Goal: Information Seeking & Learning: Find specific page/section

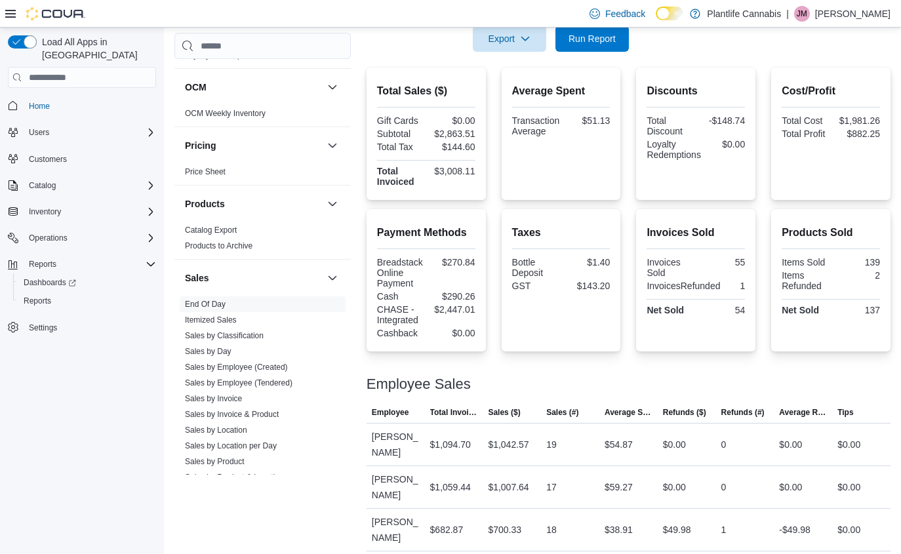
scroll to position [208, 0]
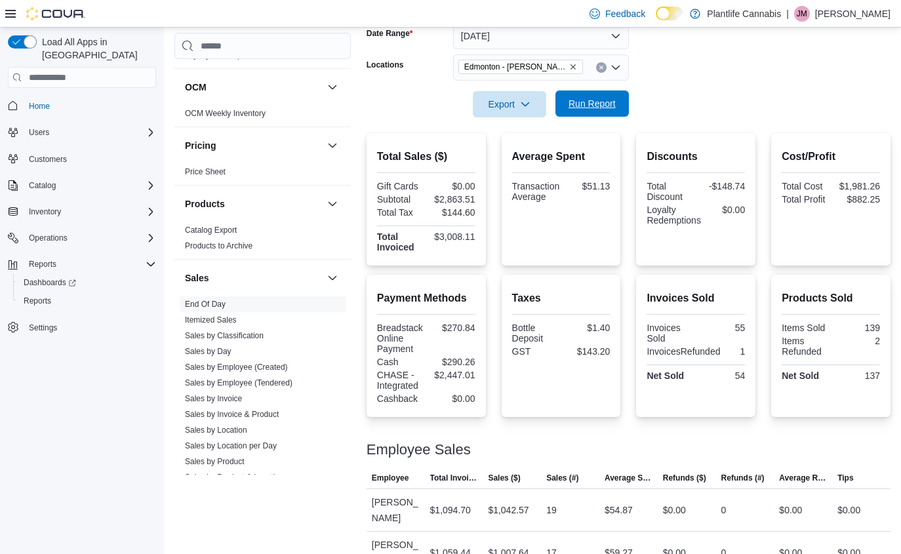
click at [611, 102] on span "Run Report" at bounding box center [591, 103] width 47 height 13
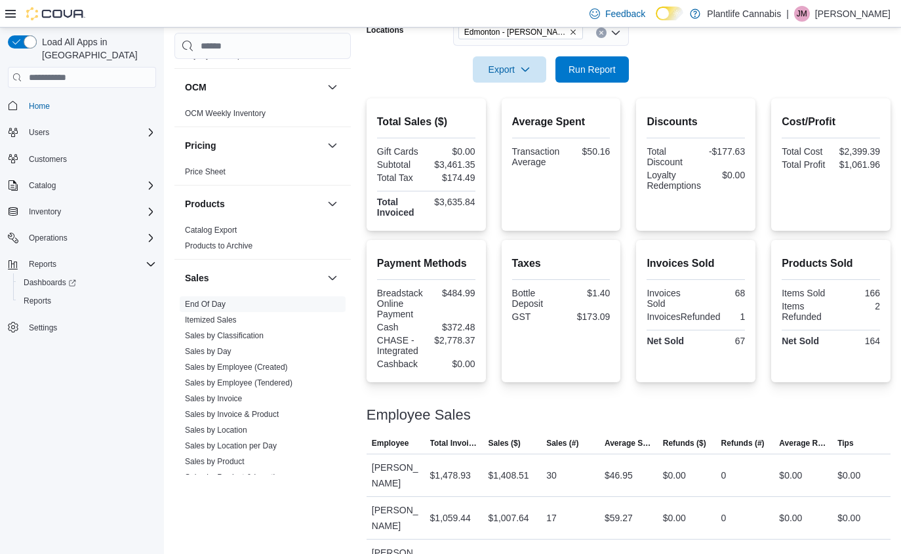
scroll to position [228, 0]
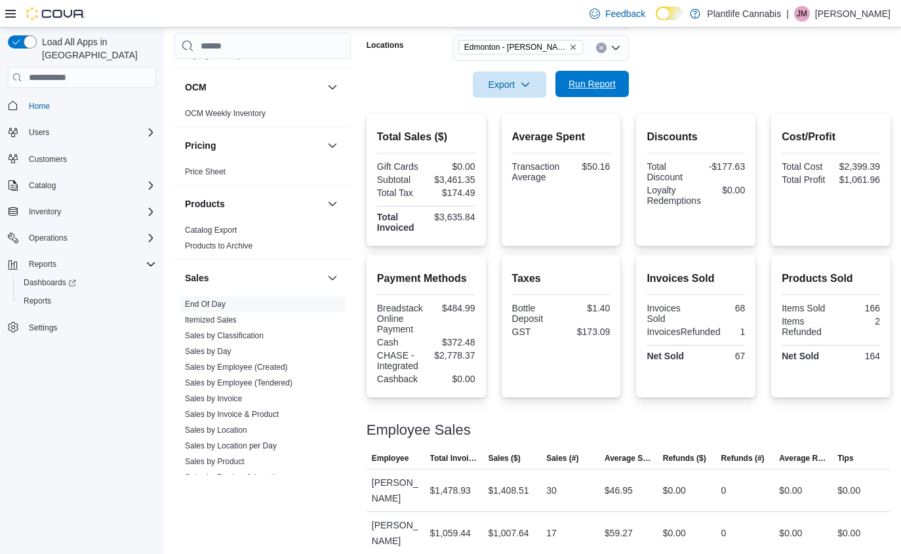
click at [588, 88] on span "Run Report" at bounding box center [591, 83] width 47 height 13
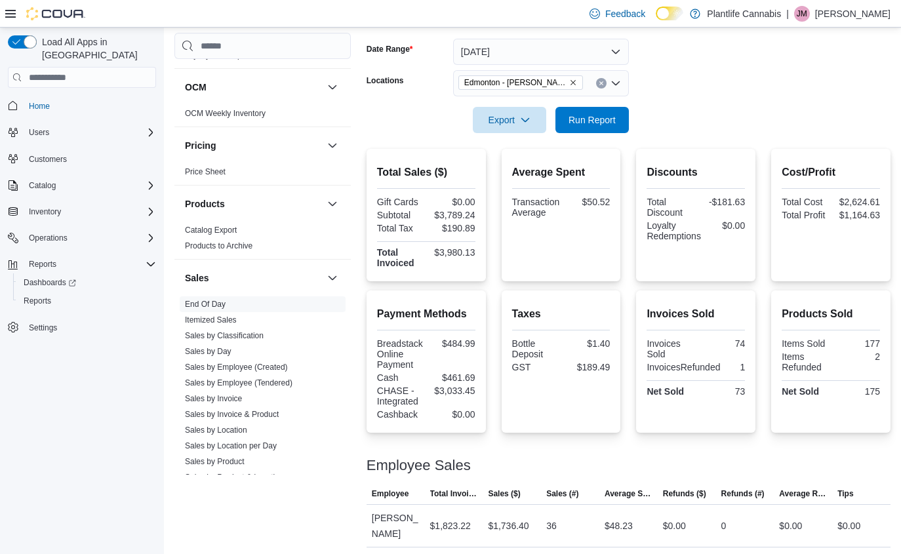
scroll to position [184, 0]
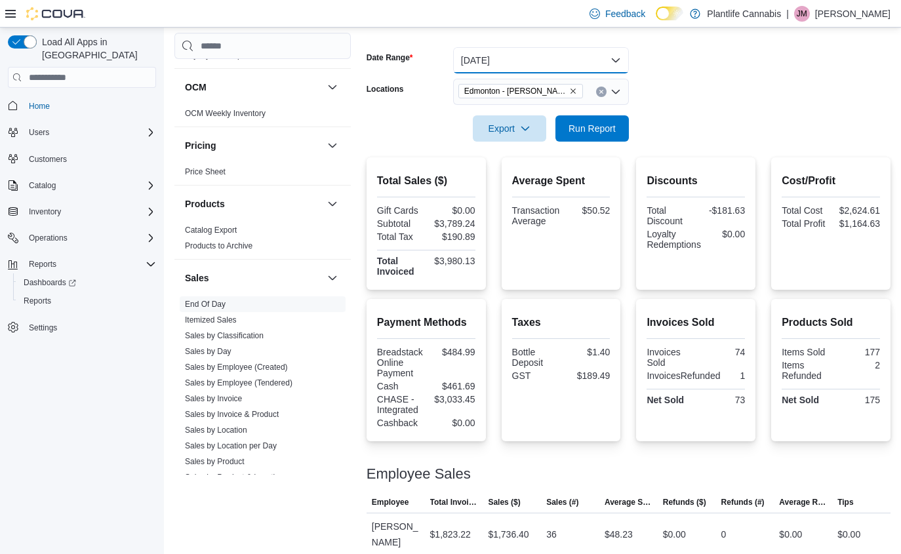
click at [518, 57] on button "Today" at bounding box center [541, 60] width 176 height 26
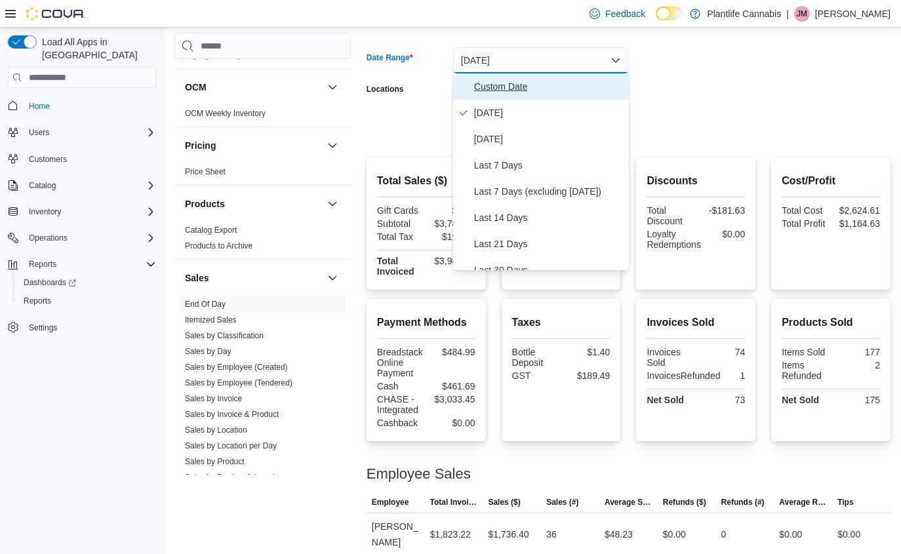
click at [520, 79] on span "Custom Date" at bounding box center [548, 87] width 149 height 16
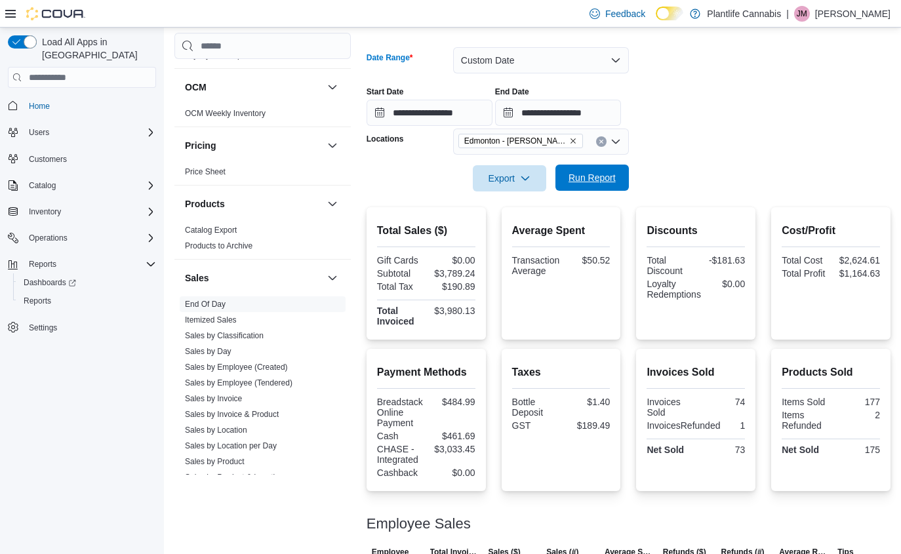
drag, startPoint x: 577, startPoint y: 184, endPoint x: 570, endPoint y: 182, distance: 6.7
click at [577, 184] on span "Run Report" at bounding box center [591, 177] width 47 height 13
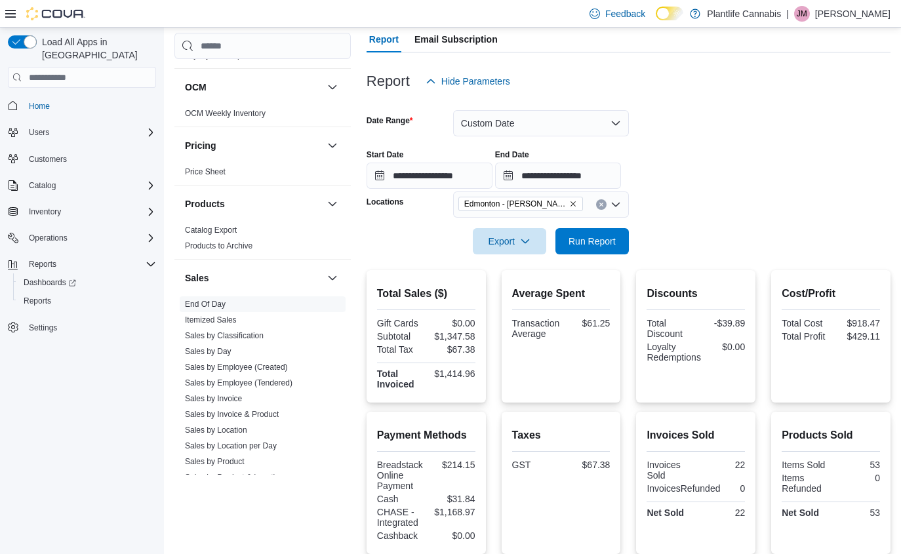
scroll to position [49, 0]
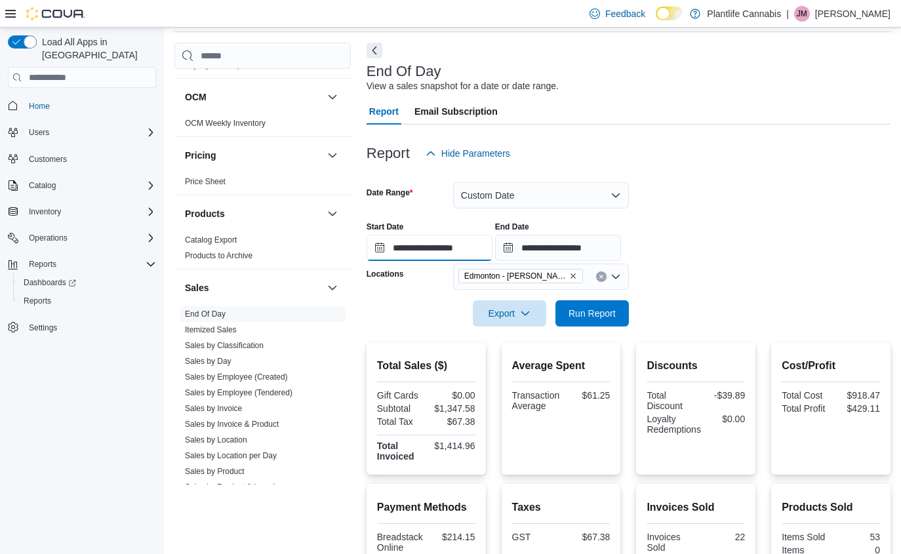
click at [478, 249] on input "**********" at bounding box center [430, 248] width 126 height 26
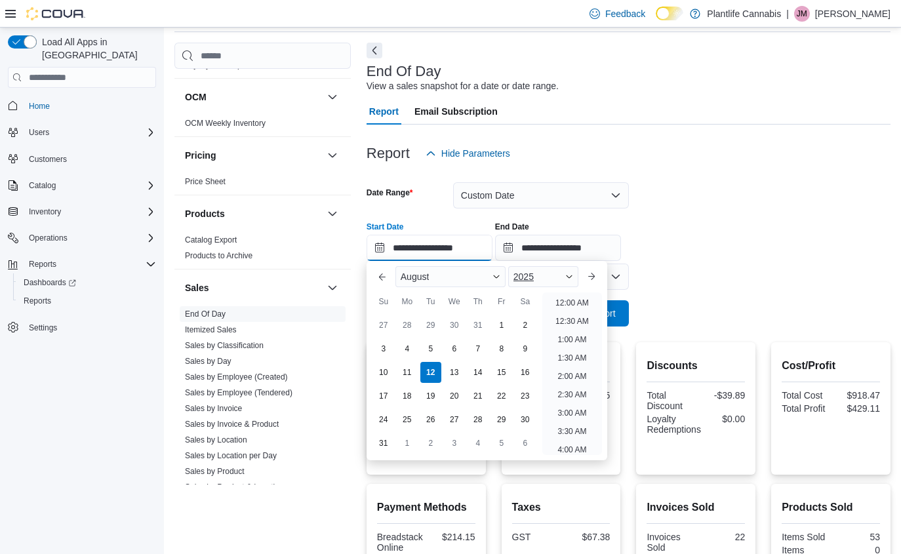
scroll to position [647, 0]
click at [574, 360] on li "7:00 PM" at bounding box center [572, 354] width 40 height 16
type input "**********"
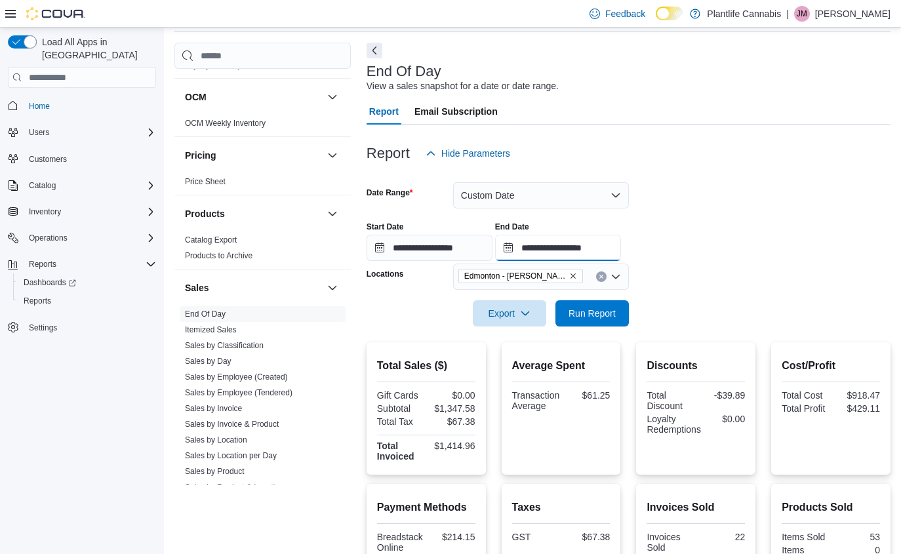
click at [603, 239] on input "**********" at bounding box center [558, 248] width 126 height 26
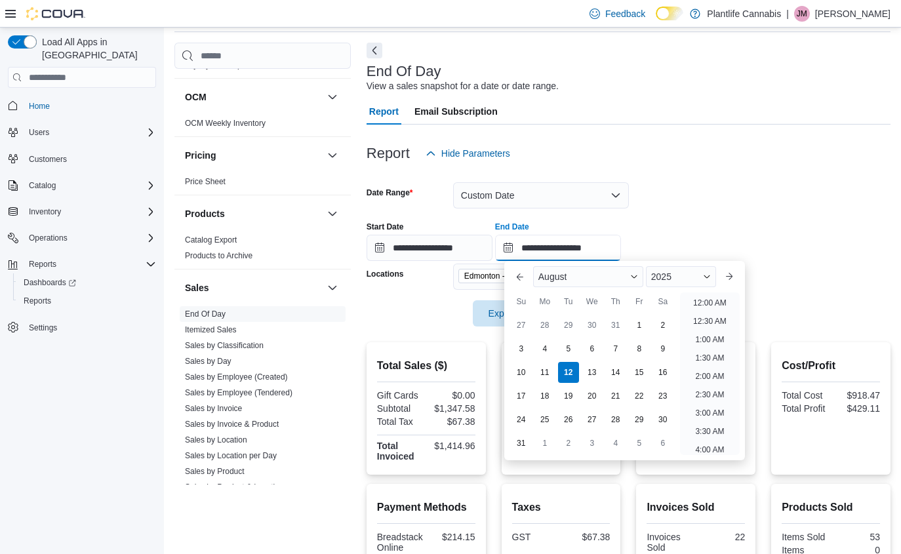
scroll to position [721, 0]
click at [715, 349] on li "9:00 PM" at bounding box center [710, 353] width 40 height 16
type input "**********"
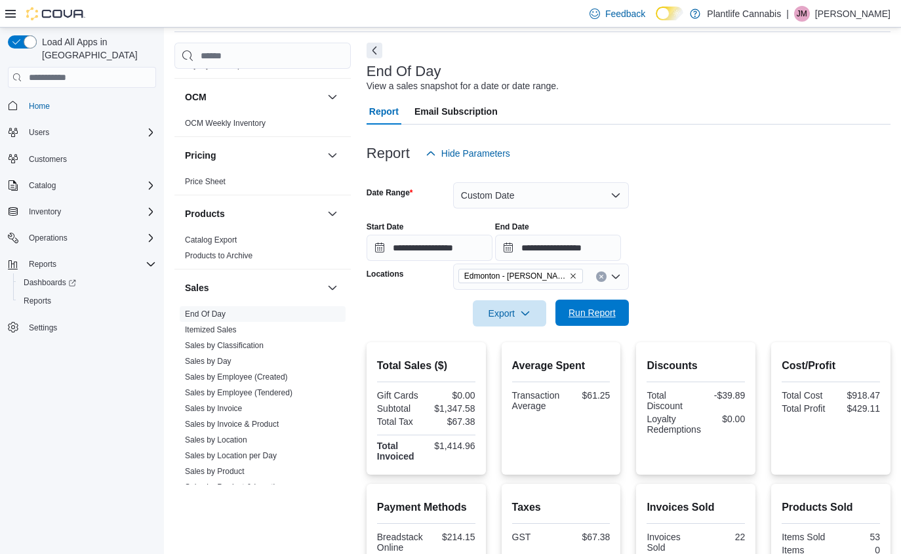
click at [594, 319] on span "Run Report" at bounding box center [592, 313] width 58 height 26
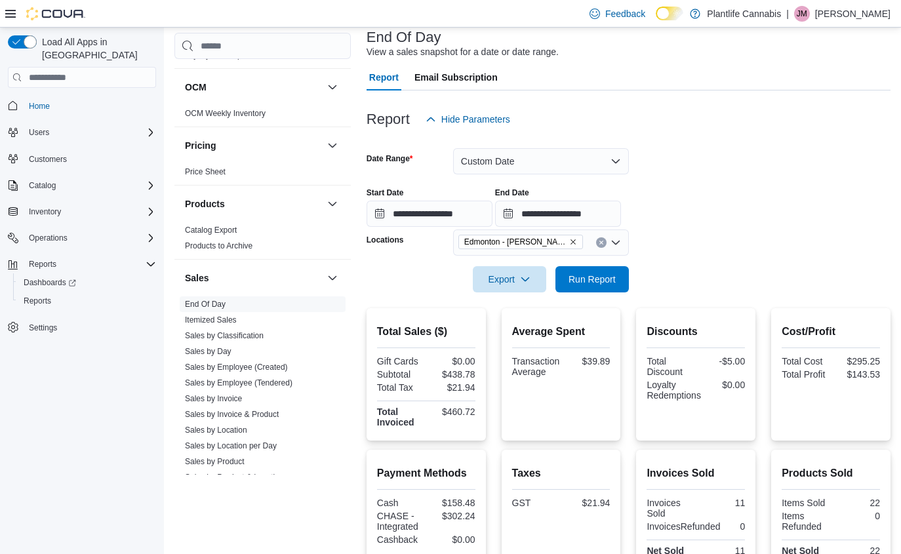
scroll to position [75, 0]
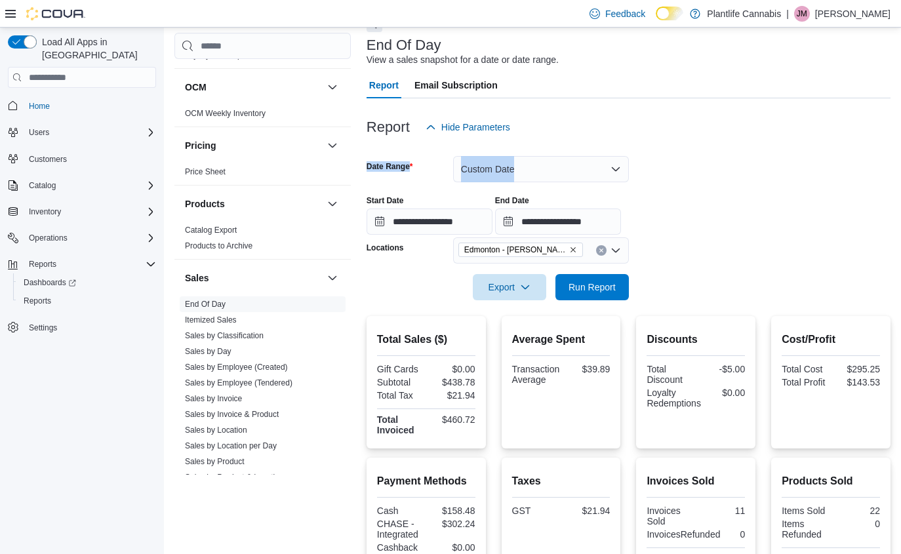
click at [525, 159] on form "**********" at bounding box center [629, 220] width 524 height 160
click at [511, 171] on button "Custom Date" at bounding box center [541, 169] width 176 height 26
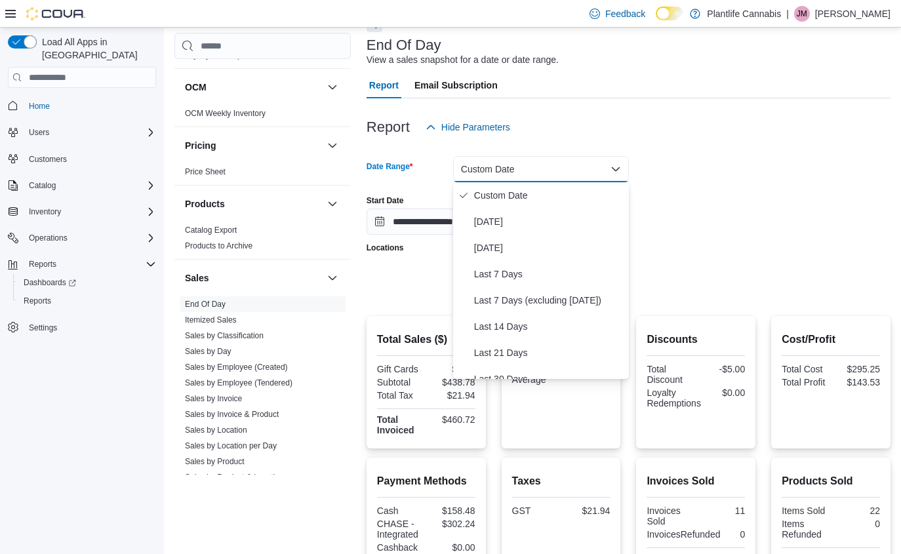
click at [735, 200] on div "**********" at bounding box center [629, 210] width 524 height 50
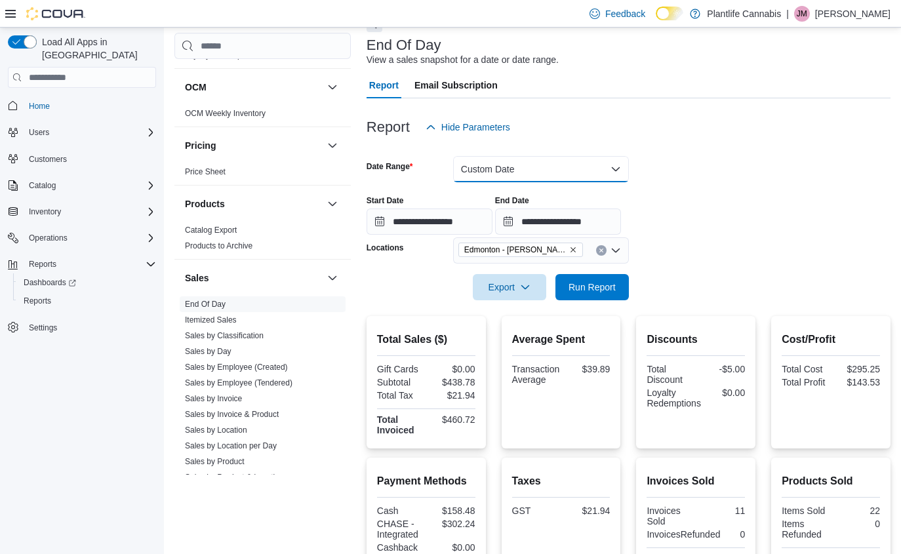
click at [546, 168] on button "Custom Date" at bounding box center [541, 169] width 176 height 26
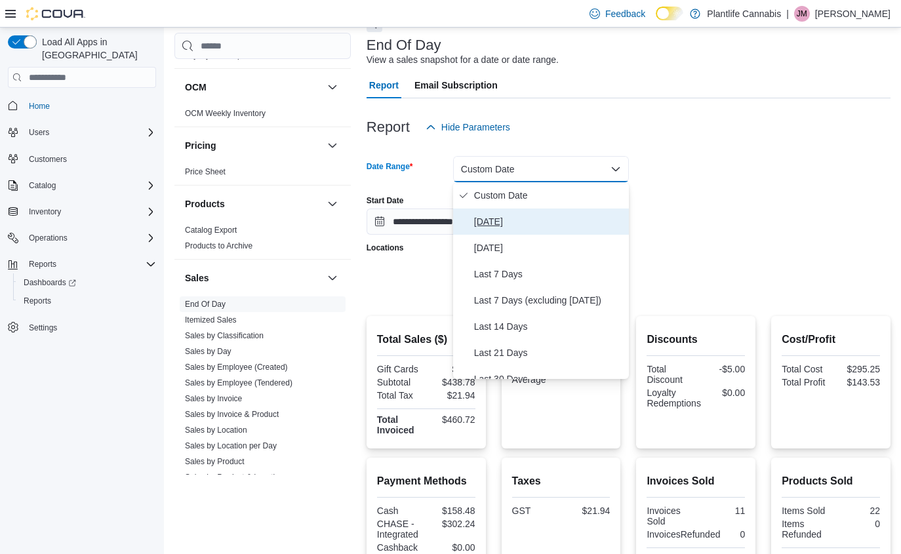
click at [521, 212] on button "Today" at bounding box center [541, 222] width 176 height 26
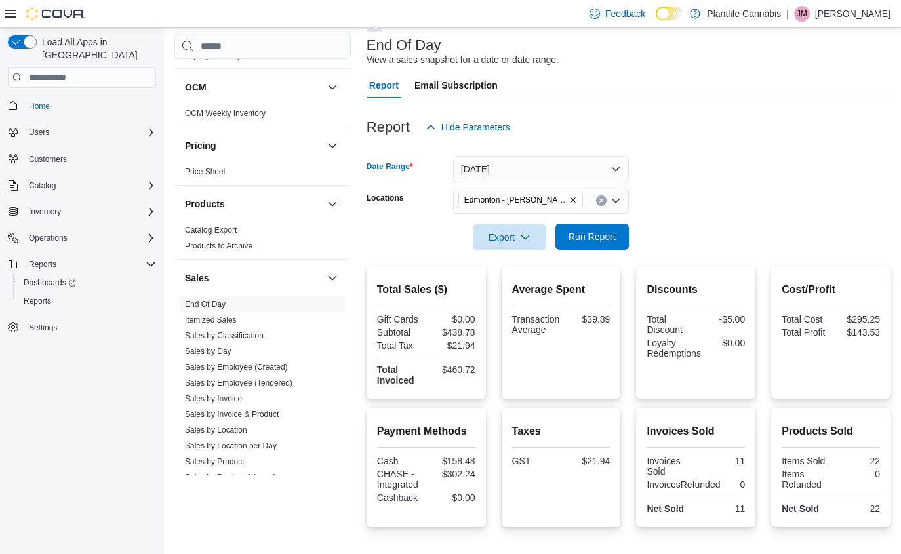
click at [599, 237] on span "Run Report" at bounding box center [591, 236] width 47 height 13
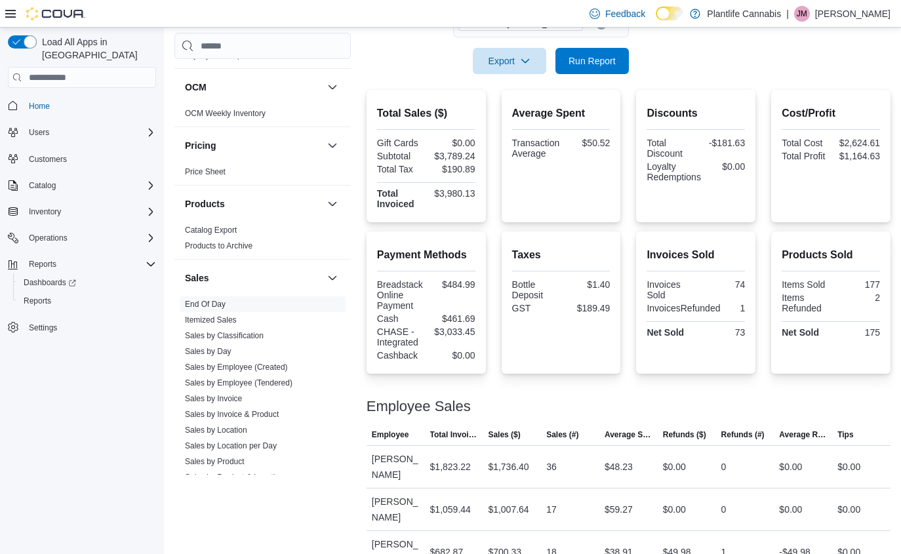
scroll to position [245, 0]
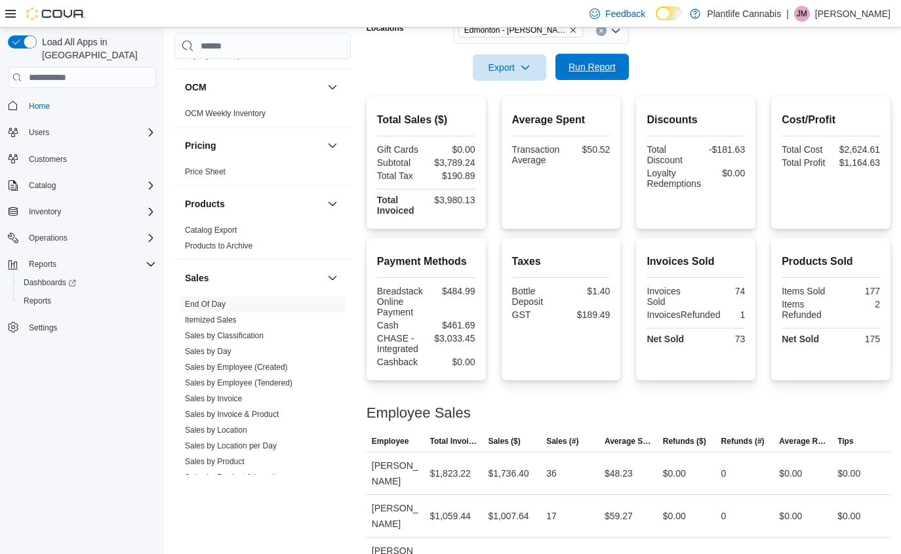
click at [570, 75] on span "Run Report" at bounding box center [592, 67] width 58 height 26
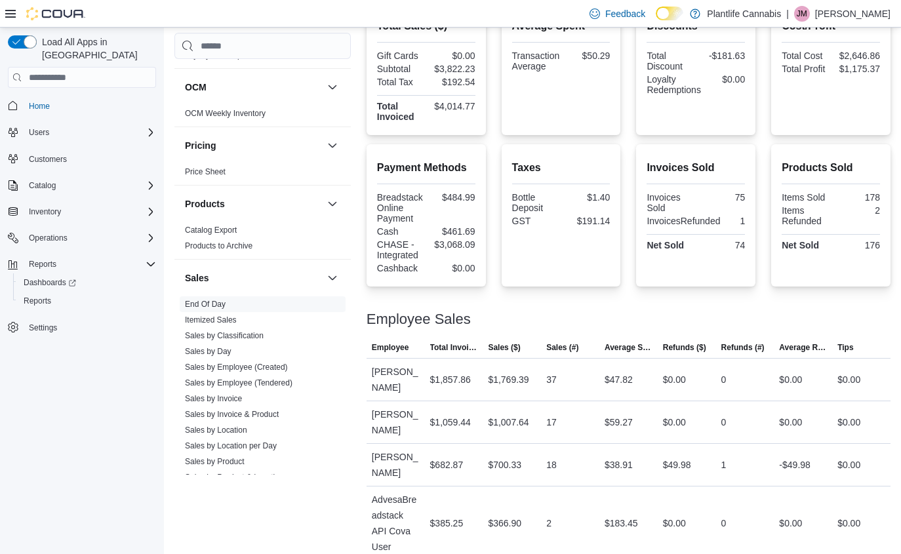
scroll to position [398, 0]
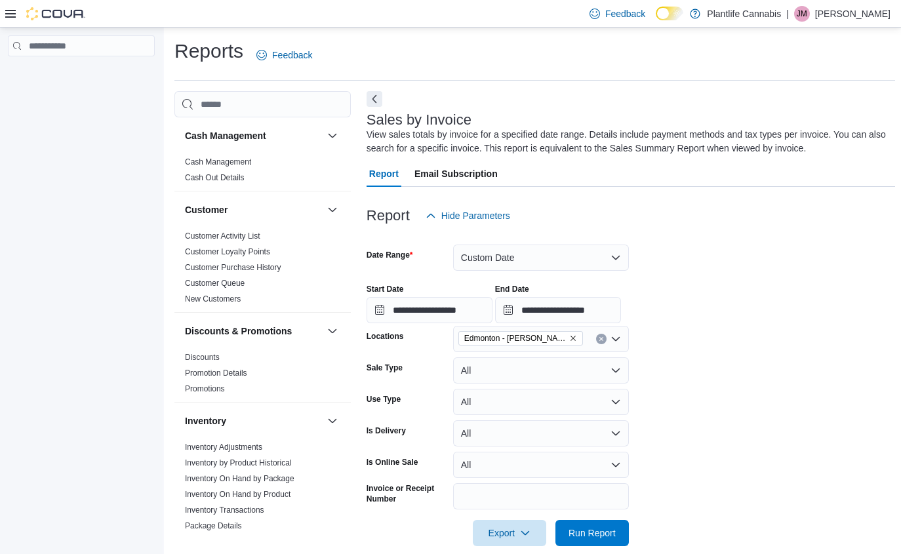
scroll to position [477, 0]
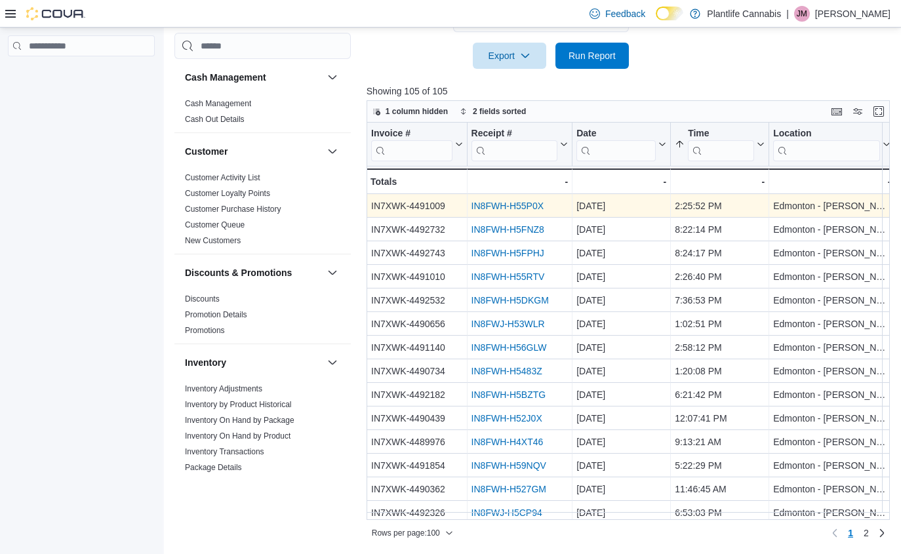
click at [516, 208] on link "IN8FWH-H55P0X" at bounding box center [507, 206] width 72 height 10
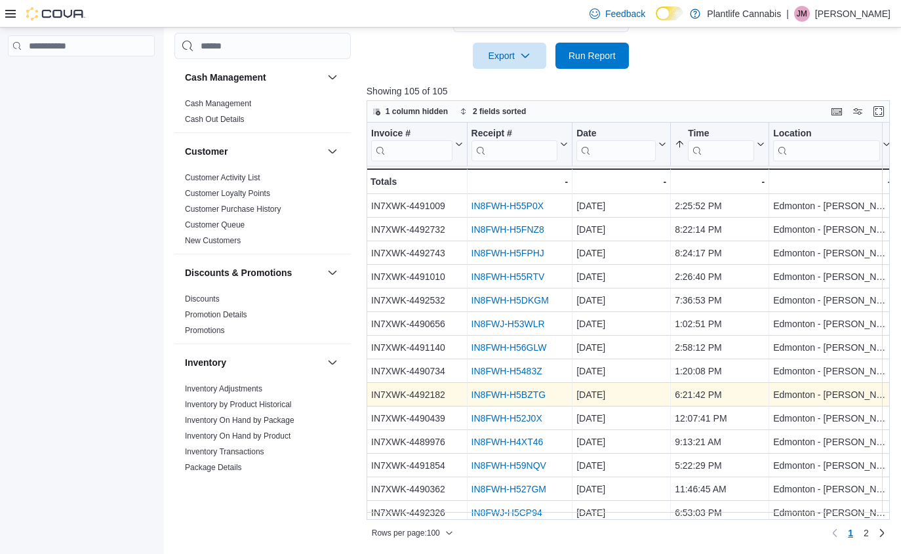
click at [521, 392] on link "IN8FWH-H5BZTG" at bounding box center [508, 394] width 75 height 10
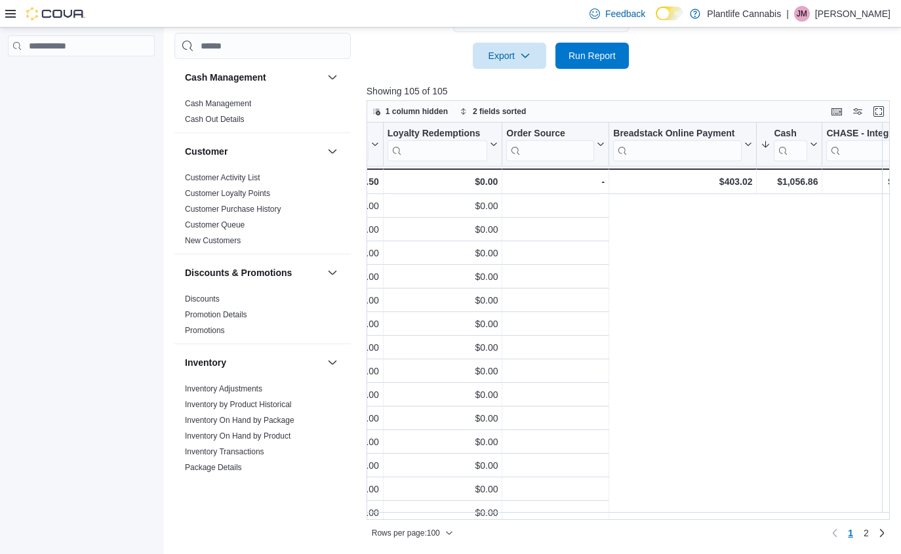
scroll to position [0, 2227]
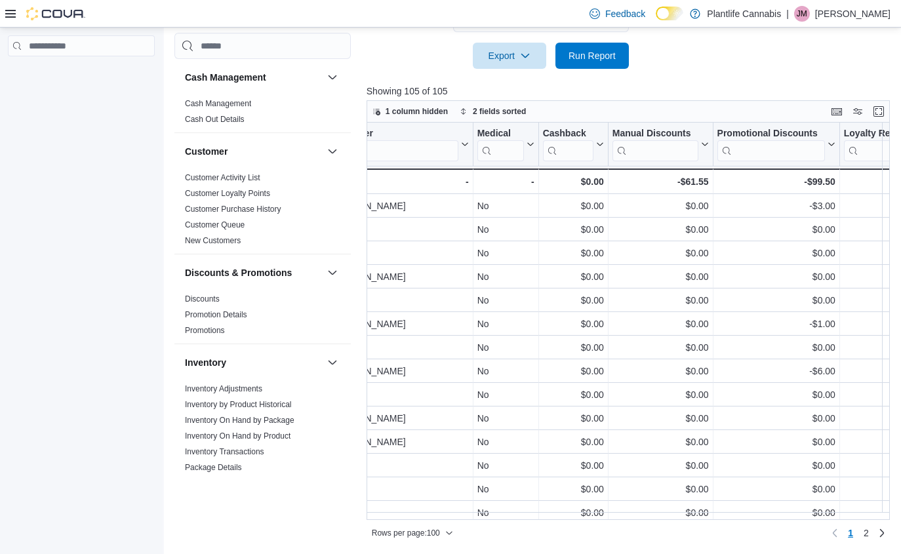
drag, startPoint x: 448, startPoint y: 520, endPoint x: 439, endPoint y: 519, distance: 9.9
click at [439, 519] on div "1 column hidden 2 fields sorted Invoice # Click to view column header actions R…" at bounding box center [628, 321] width 523 height 443
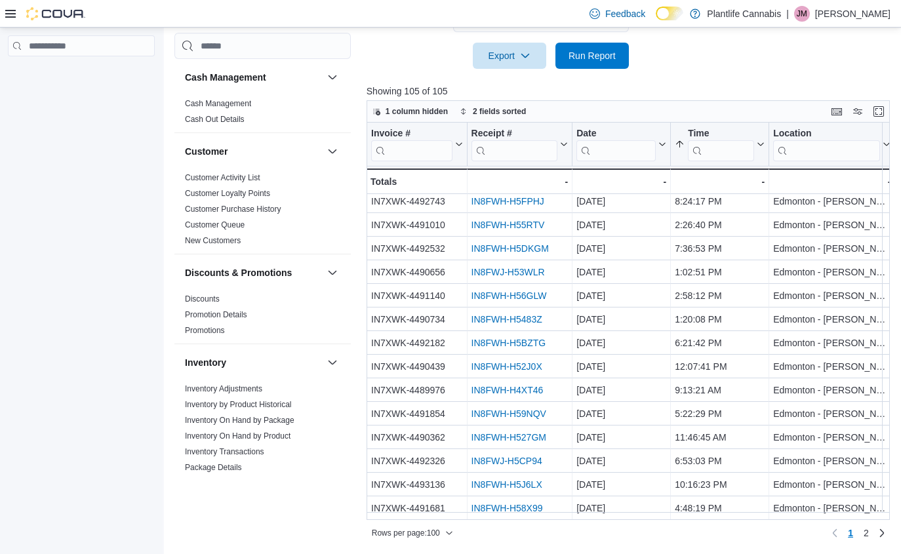
scroll to position [0, 0]
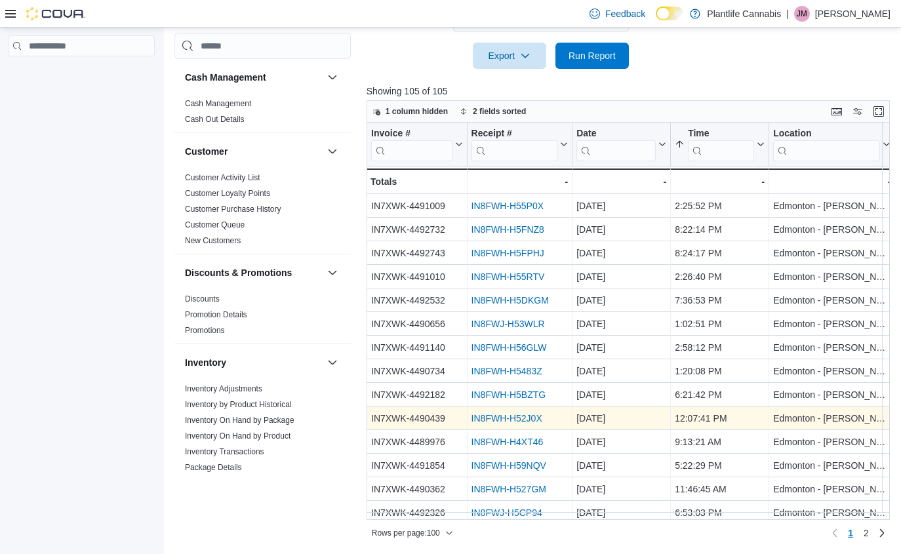
click at [512, 421] on link "IN8FWH-H52J0X" at bounding box center [506, 418] width 71 height 10
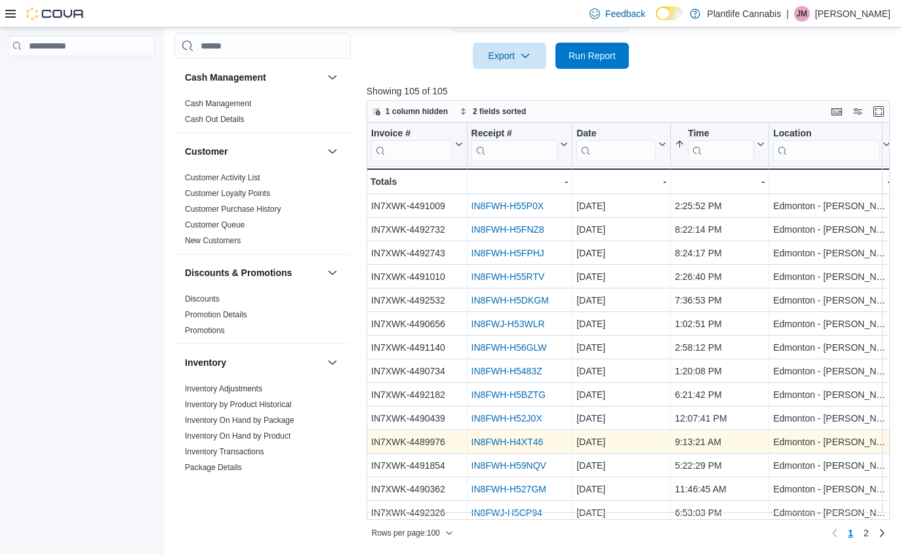
click at [513, 441] on link "IN8FWH-H4XT46" at bounding box center [507, 442] width 72 height 10
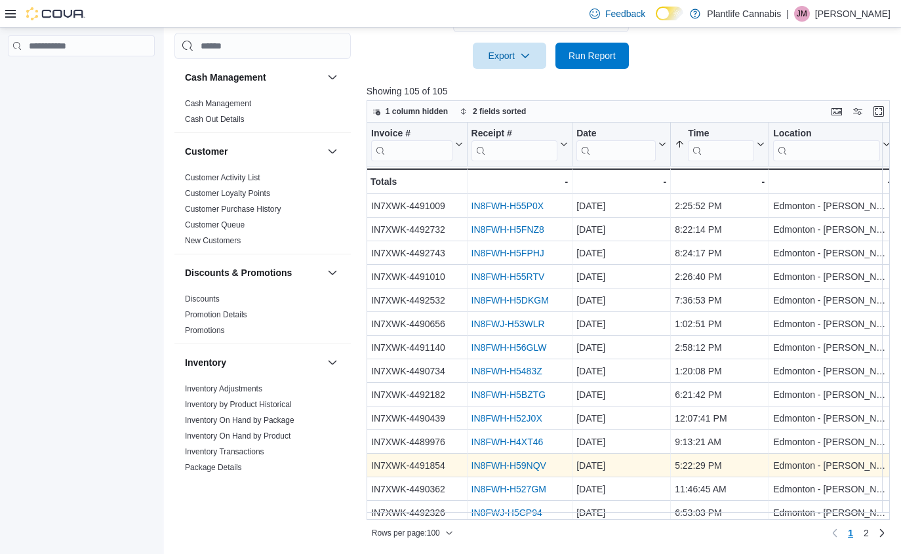
click at [491, 466] on link "IN8FWH-H59NQV" at bounding box center [508, 465] width 75 height 10
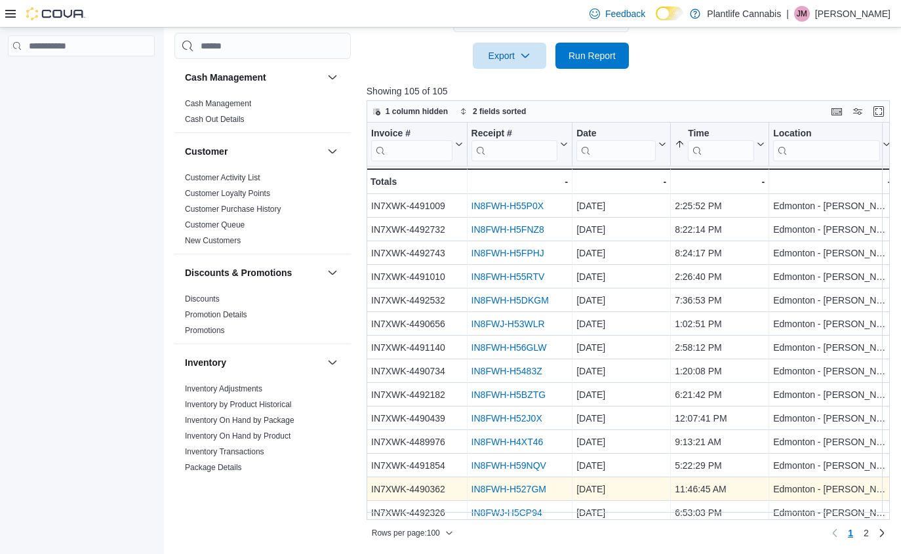
click at [510, 492] on link "IN8FWH-H527GM" at bounding box center [508, 489] width 75 height 10
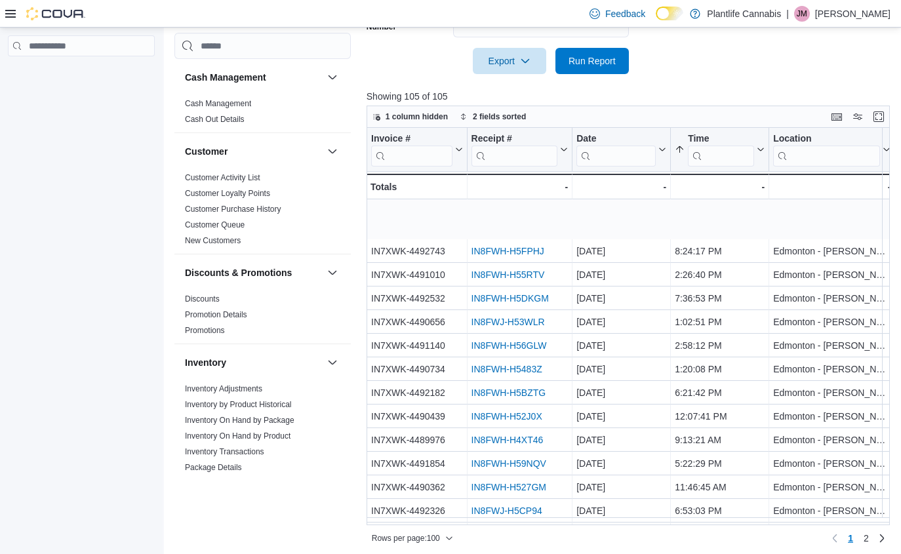
scroll to position [75, 0]
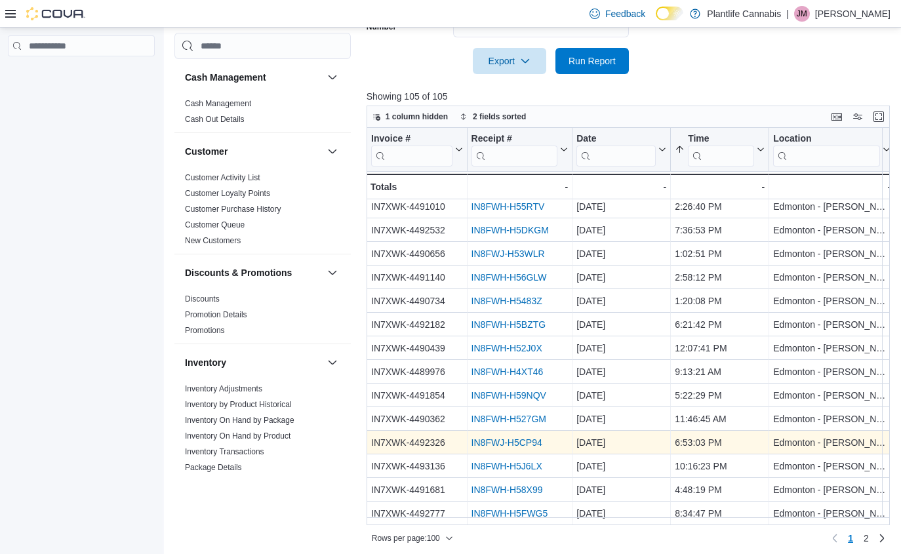
click at [518, 443] on link "IN8FWJ-H5CP94" at bounding box center [506, 442] width 71 height 10
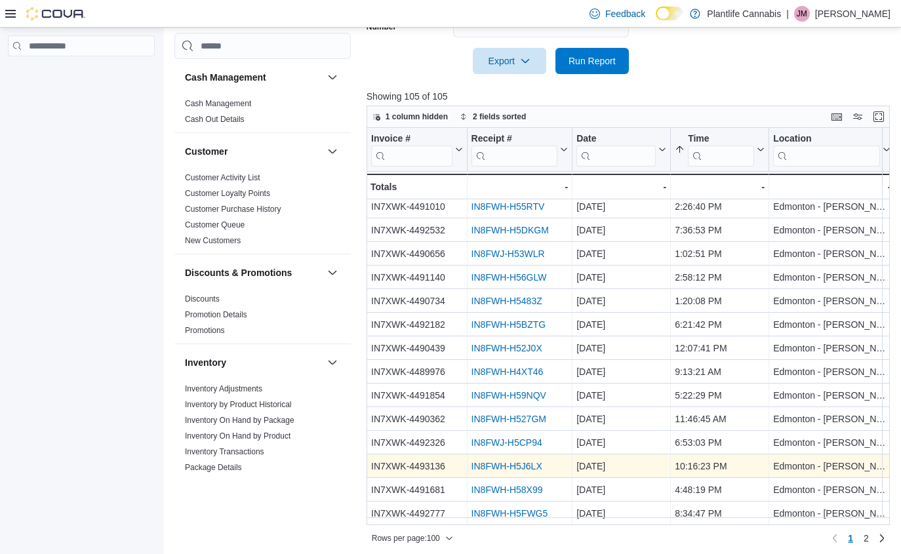
click at [502, 466] on link "IN8FWH-H5J6LX" at bounding box center [506, 466] width 71 height 10
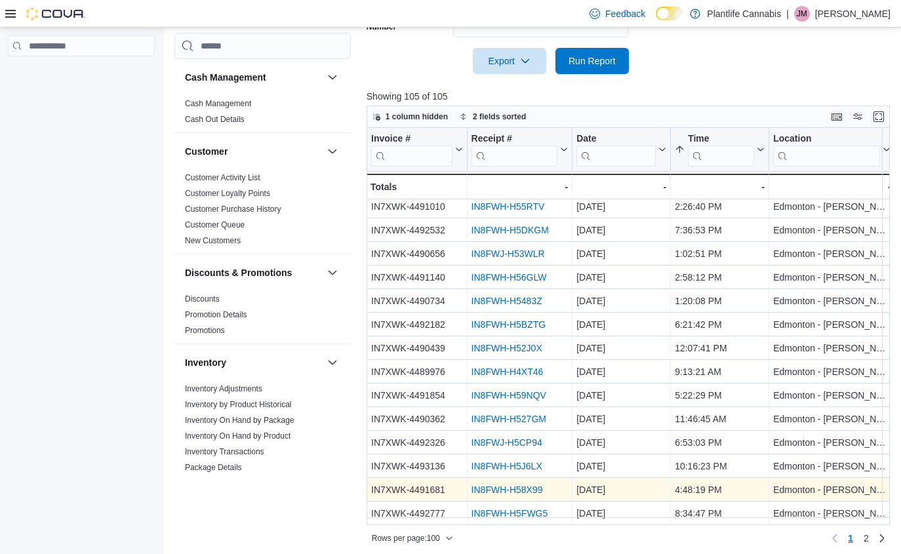
click at [508, 483] on div "IN8FWH-H58X99" at bounding box center [519, 490] width 97 height 16
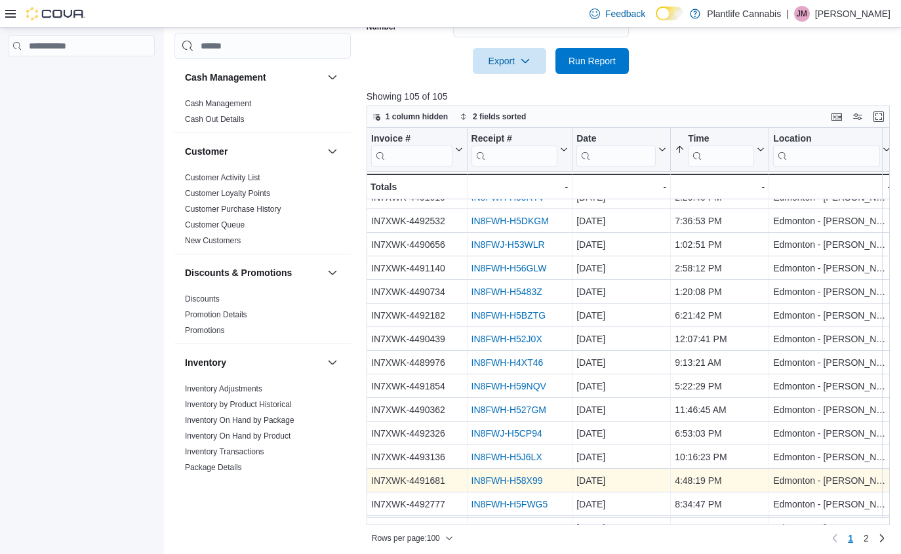
click at [505, 483] on link "IN8FWH-H58X99" at bounding box center [506, 480] width 71 height 10
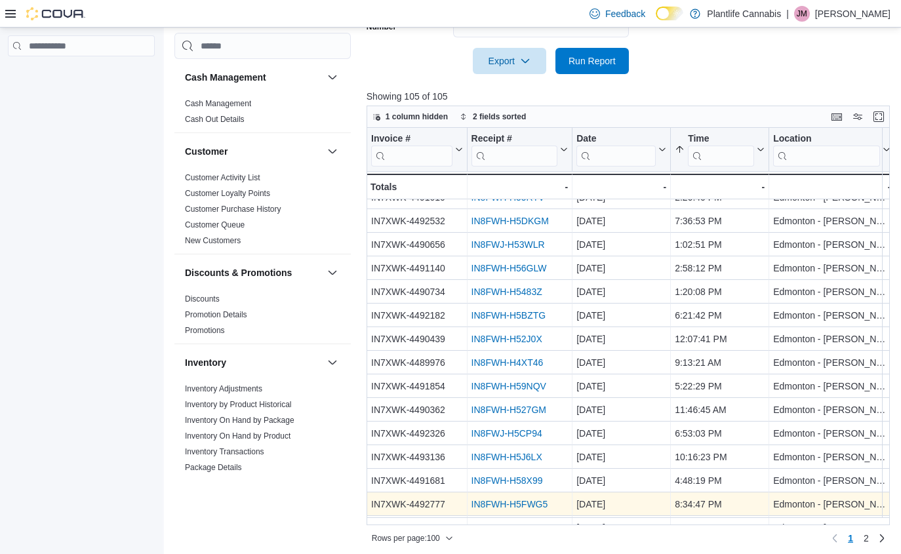
click at [496, 500] on link "IN8FWH-H5FWG5" at bounding box center [509, 504] width 77 height 10
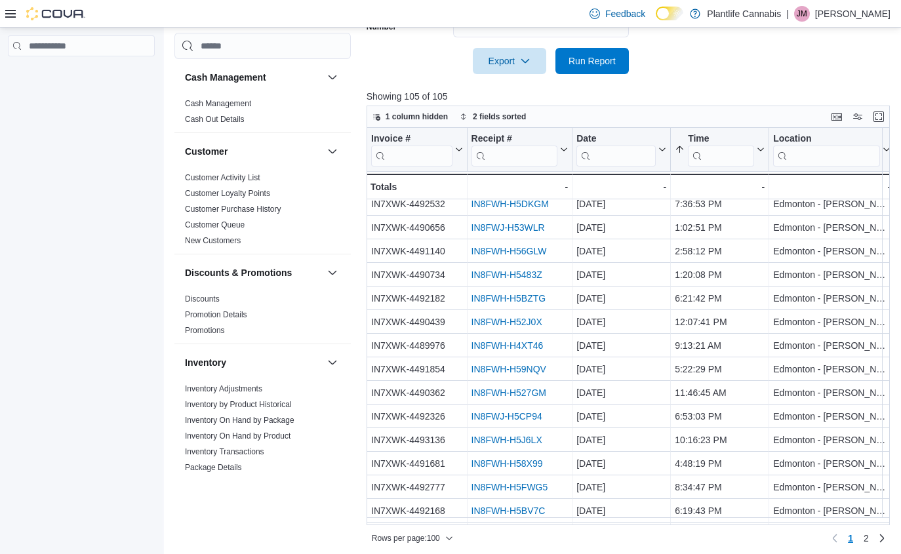
scroll to position [104, 0]
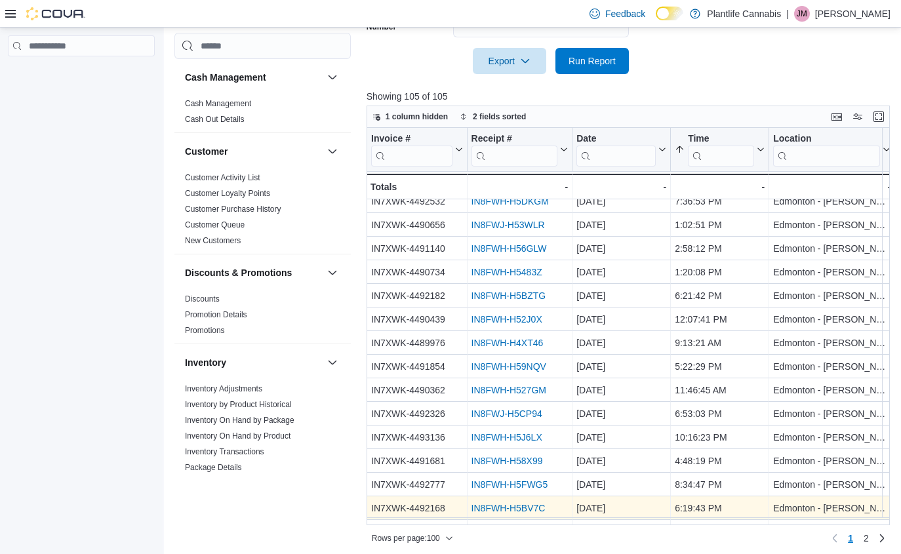
click at [522, 511] on link "IN8FWH-H5BV7C" at bounding box center [508, 508] width 74 height 10
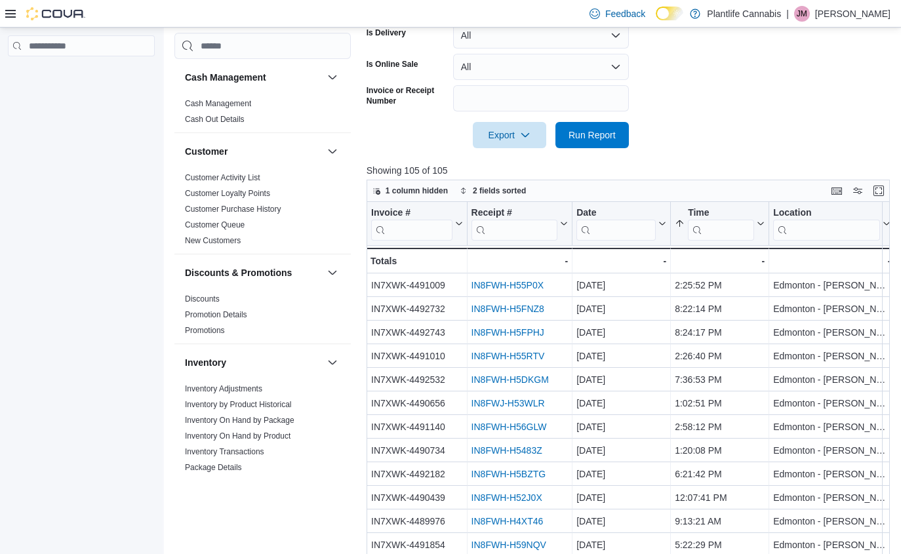
scroll to position [341, 0]
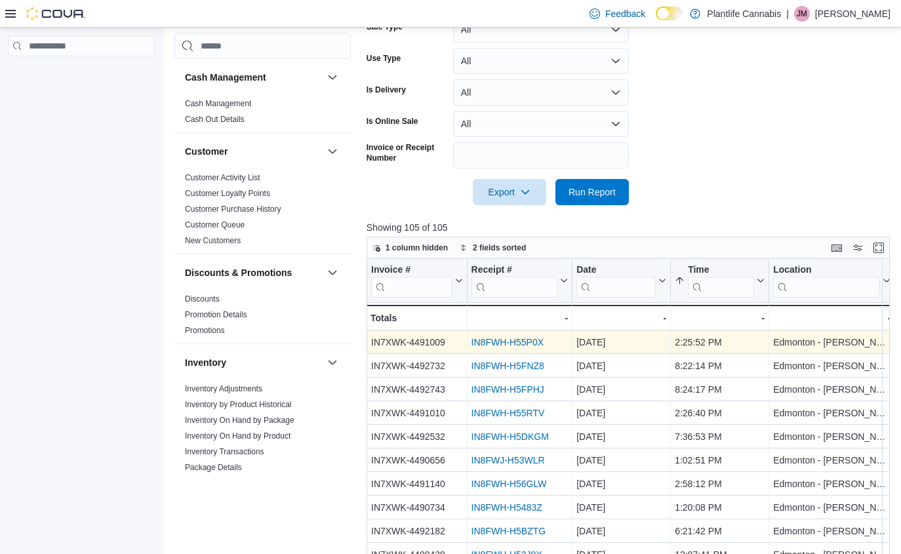
click at [499, 338] on link "IN8FWH-H55P0X" at bounding box center [507, 342] width 72 height 10
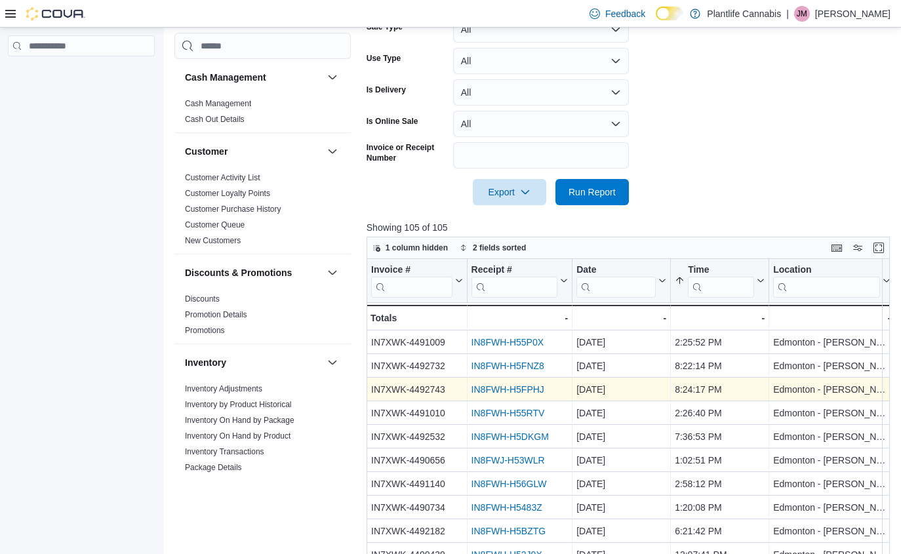
scroll to position [344, 0]
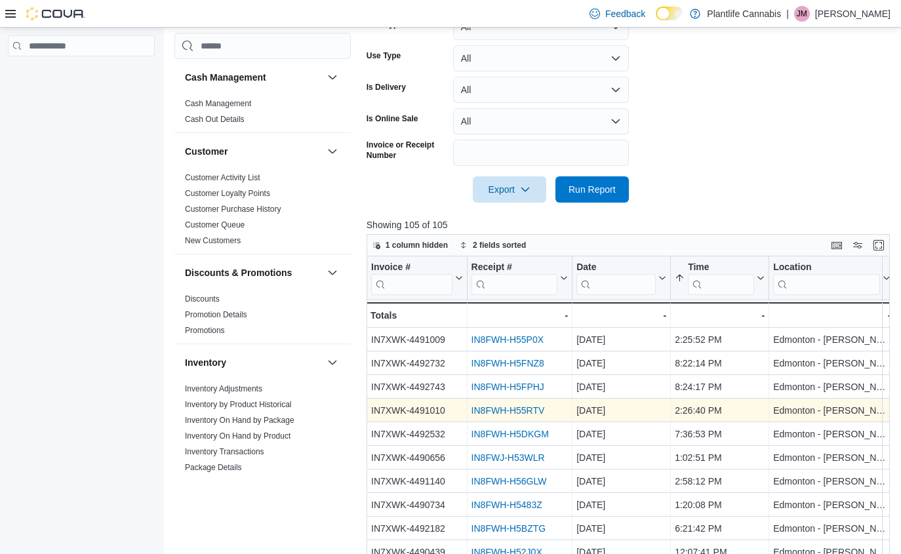
click at [517, 412] on link "IN8FWH-H55RTV" at bounding box center [507, 410] width 73 height 10
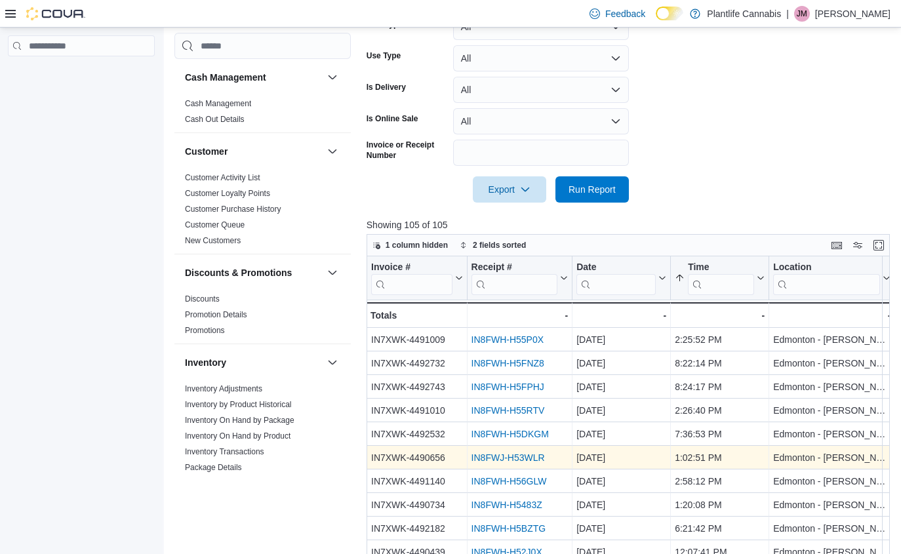
click at [530, 457] on link "IN8FWJ-H53WLR" at bounding box center [507, 457] width 73 height 10
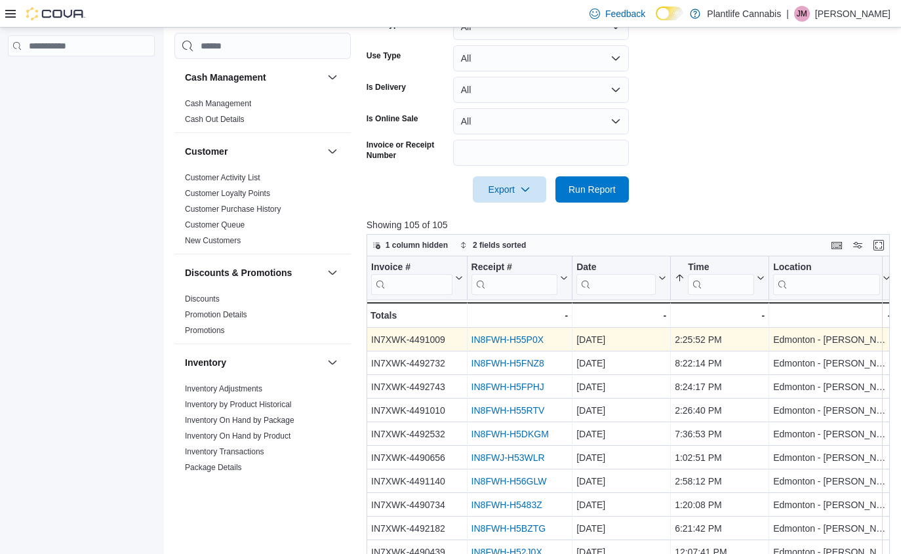
click at [494, 335] on link "IN8FWH-H55P0X" at bounding box center [507, 339] width 72 height 10
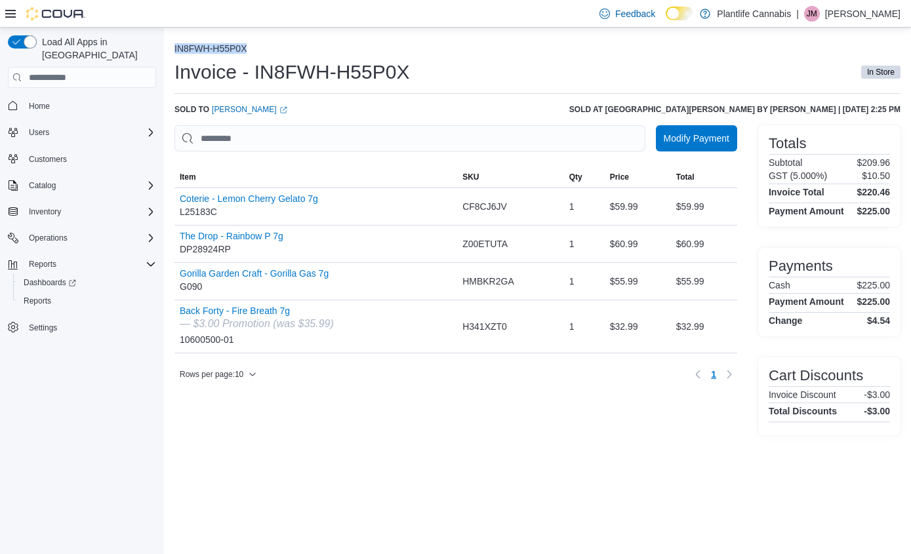
drag, startPoint x: 275, startPoint y: 47, endPoint x: 171, endPoint y: 49, distance: 103.6
click at [171, 49] on div "IN8FWH-H55P0X Invoice - IN8FWH-H55P0X In Store Sold to [PERSON_NAME] (opens in …" at bounding box center [537, 237] width 747 height 418
copy button "IN8FWH-H55P0X"
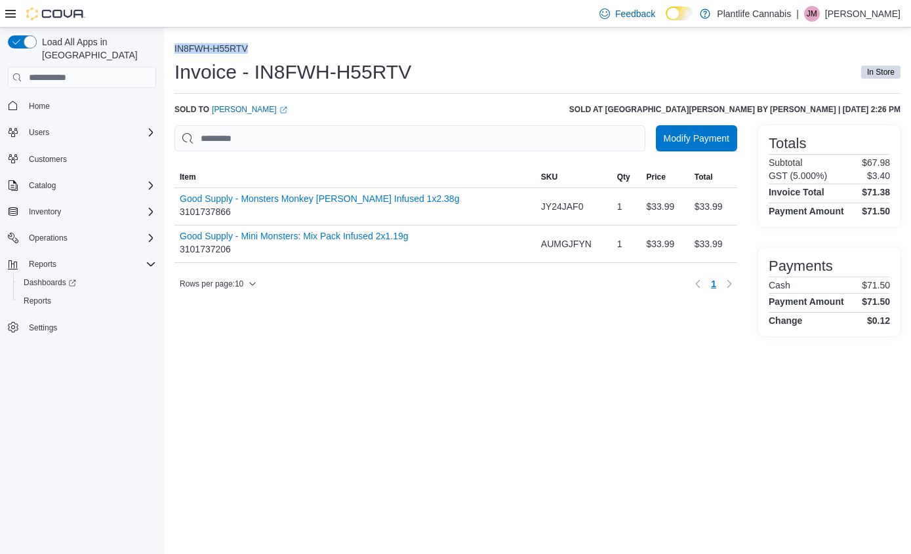
drag, startPoint x: 259, startPoint y: 52, endPoint x: 165, endPoint y: 52, distance: 93.8
click at [165, 52] on div "IN8FWH-H55RTV Invoice - IN8FWH-H55RTV In Store Sold to [PERSON_NAME] (opens in …" at bounding box center [537, 187] width 747 height 319
copy button "IN8FWH-H55RTV"
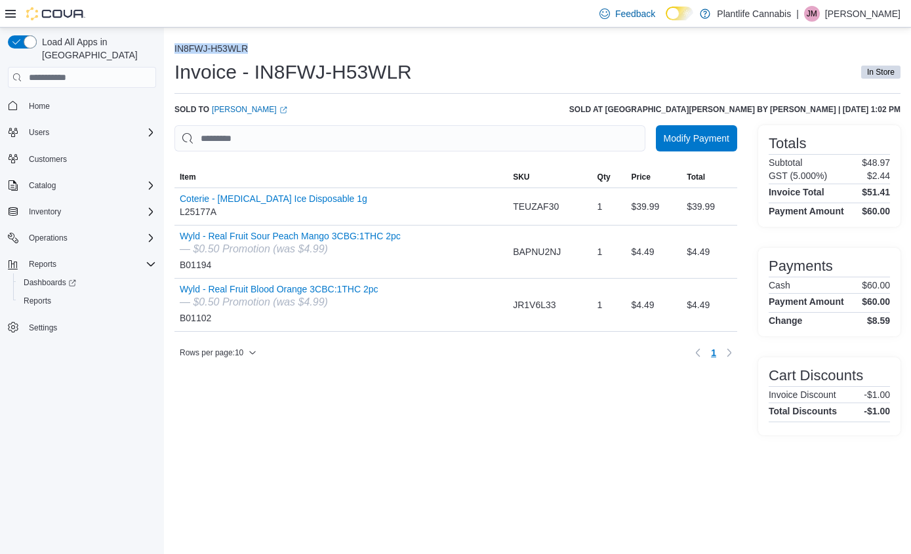
drag, startPoint x: 278, startPoint y: 45, endPoint x: 170, endPoint y: 49, distance: 107.6
click at [170, 49] on div "IN8FWJ-H53WLR Invoice - IN8FWJ-H53WLR In Store Sold to [PERSON_NAME] (opens in …" at bounding box center [537, 237] width 747 height 418
copy button "IN8FWJ-H53WLR"
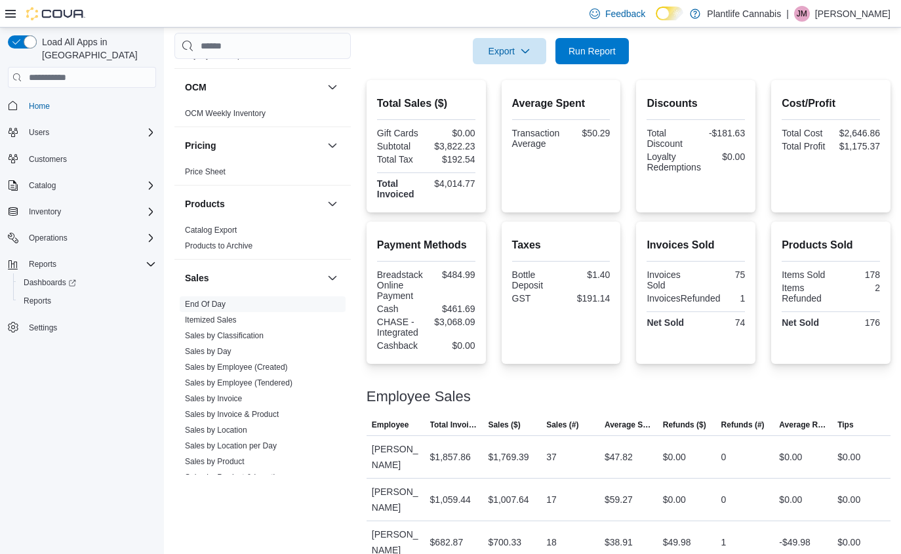
scroll to position [193, 0]
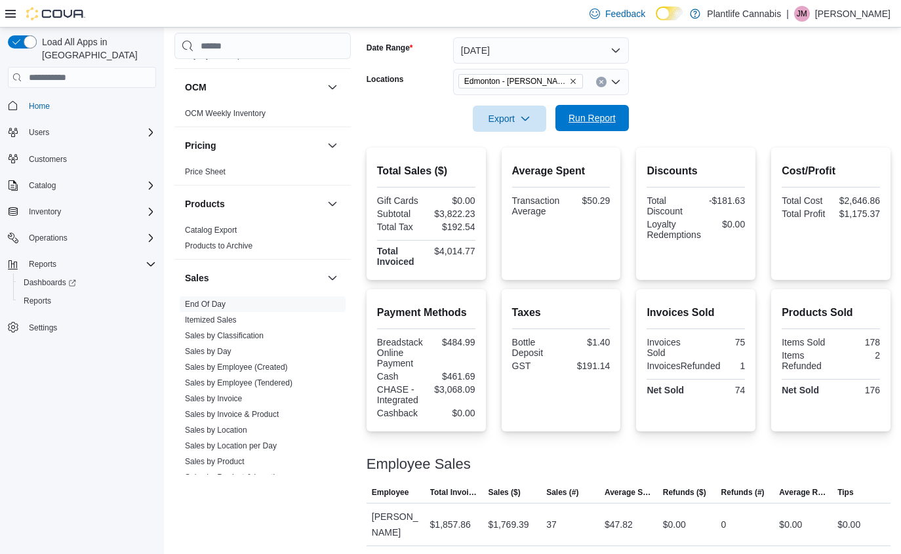
click at [593, 127] on span "Run Report" at bounding box center [592, 118] width 58 height 26
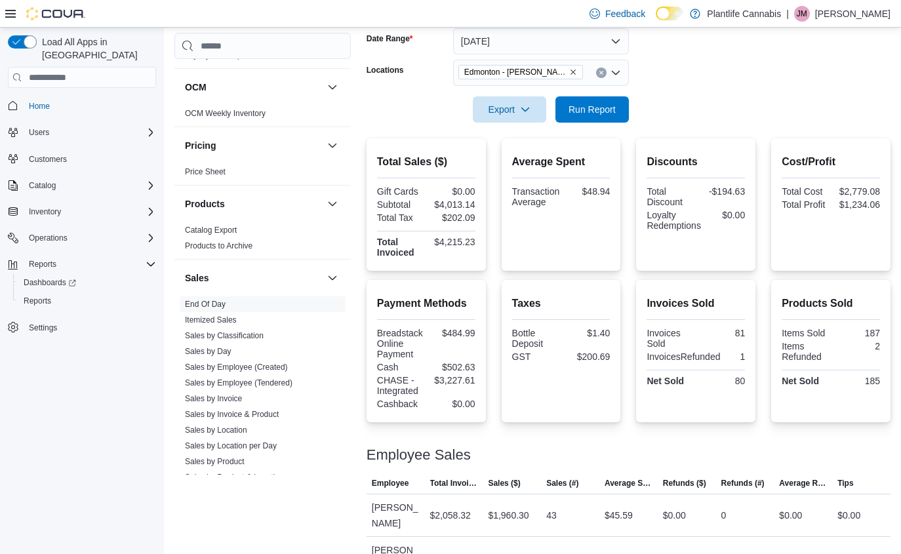
scroll to position [191, 0]
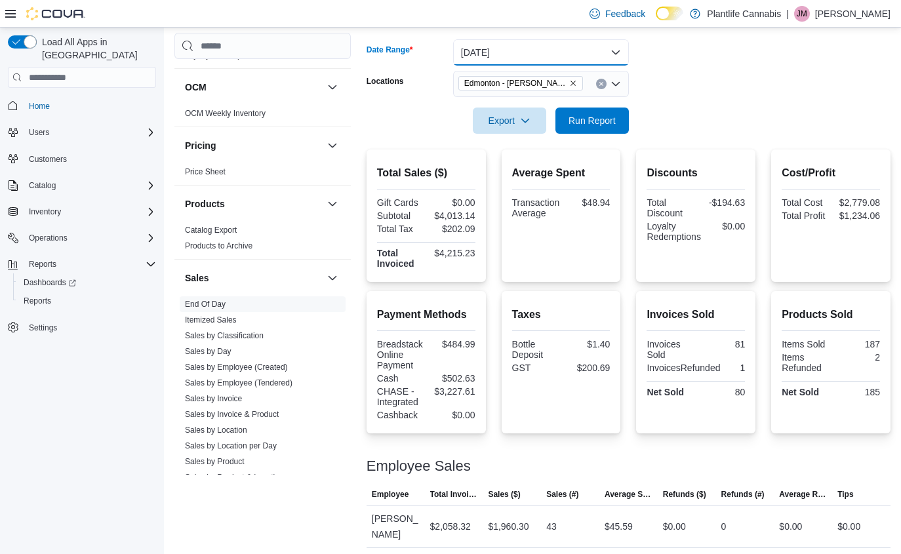
click at [546, 47] on button "Today" at bounding box center [541, 52] width 176 height 26
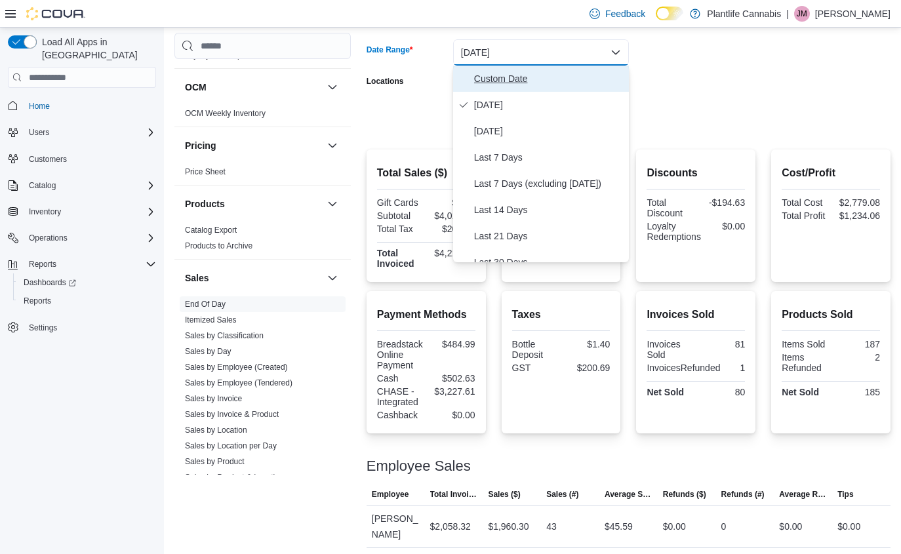
click at [519, 76] on span "Custom Date" at bounding box center [548, 79] width 149 height 16
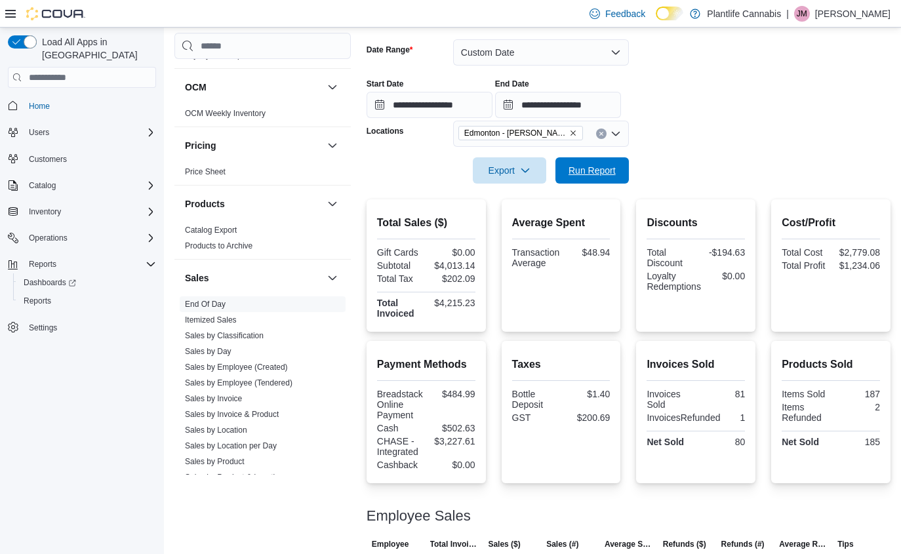
drag, startPoint x: 604, startPoint y: 166, endPoint x: 606, endPoint y: 192, distance: 26.3
click at [606, 193] on div "**********" at bounding box center [629, 391] width 524 height 818
click at [599, 172] on span "Run Report" at bounding box center [591, 169] width 47 height 13
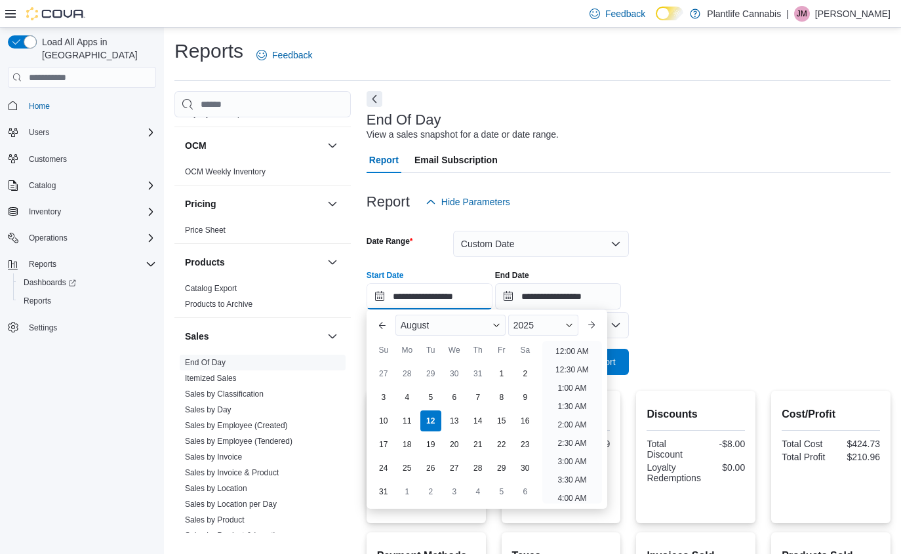
click at [487, 309] on input "**********" at bounding box center [430, 296] width 126 height 26
click at [571, 403] on li "9:00 PM" at bounding box center [572, 401] width 40 height 16
type input "**********"
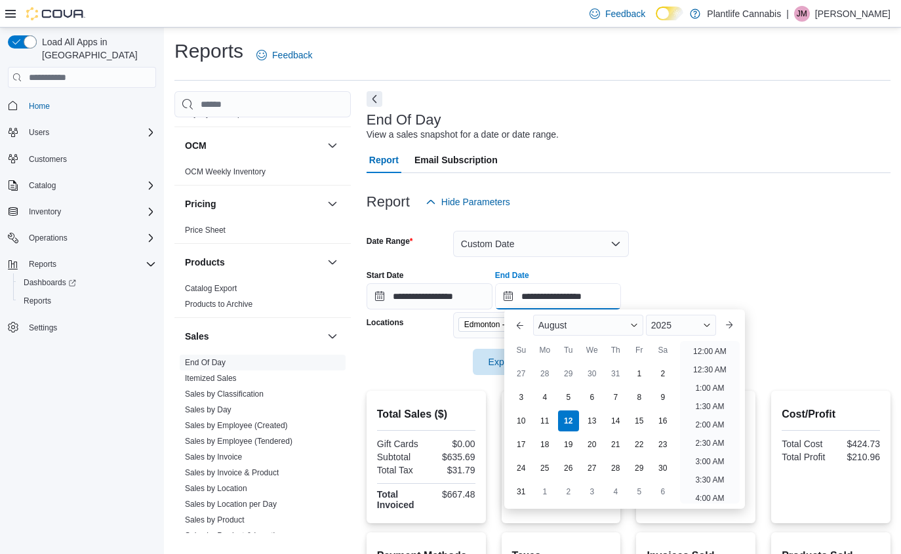
click at [605, 289] on input "**********" at bounding box center [558, 296] width 126 height 26
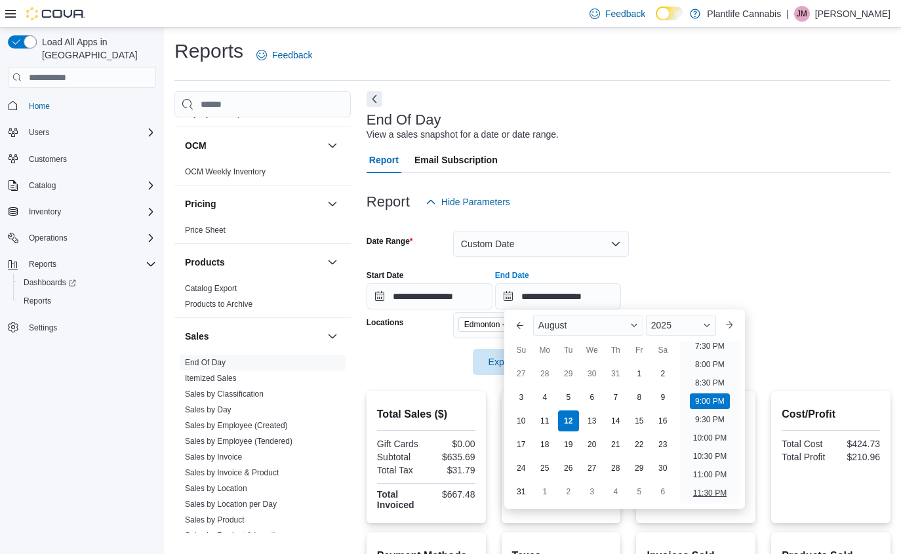
click at [709, 498] on li "11:30 PM" at bounding box center [710, 493] width 44 height 16
type input "**********"
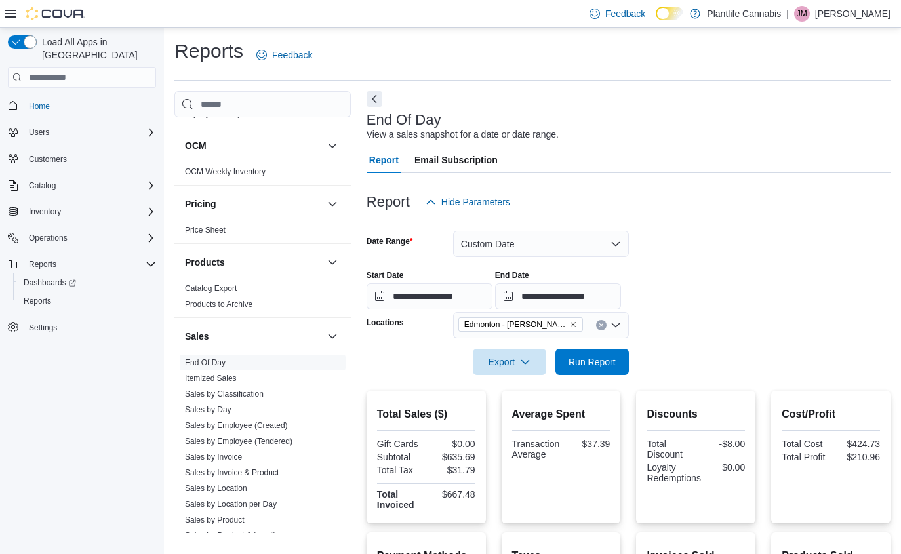
click at [599, 345] on div at bounding box center [629, 343] width 524 height 10
click at [601, 349] on span "Run Report" at bounding box center [592, 361] width 58 height 26
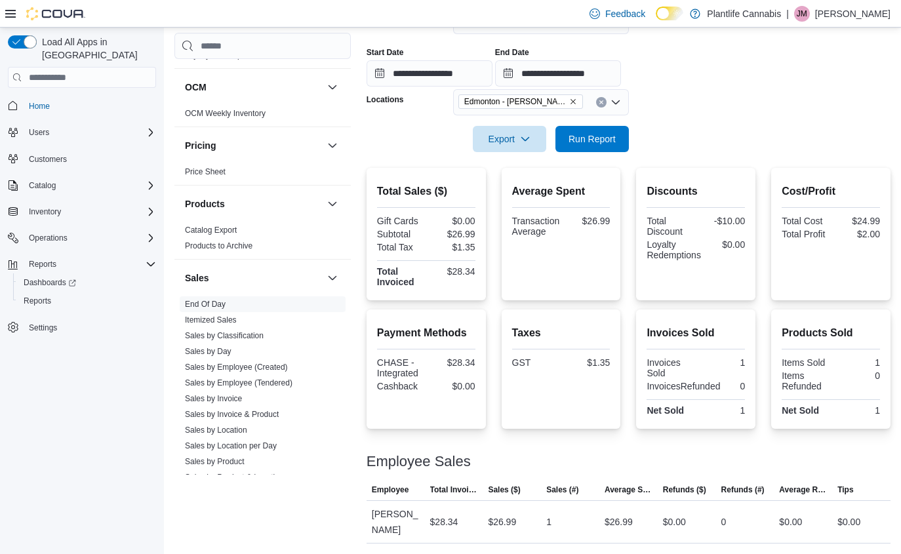
scroll to position [196, 0]
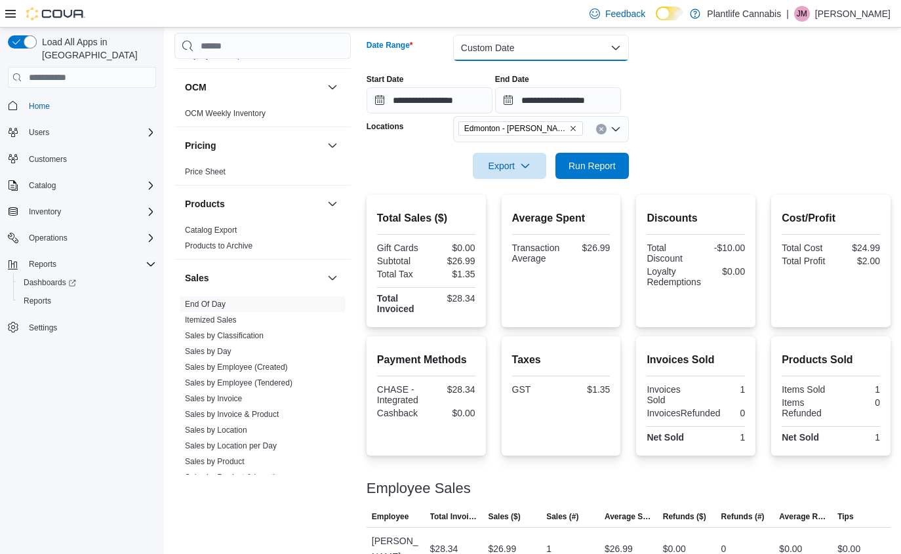
click at [512, 48] on button "Custom Date" at bounding box center [541, 48] width 176 height 26
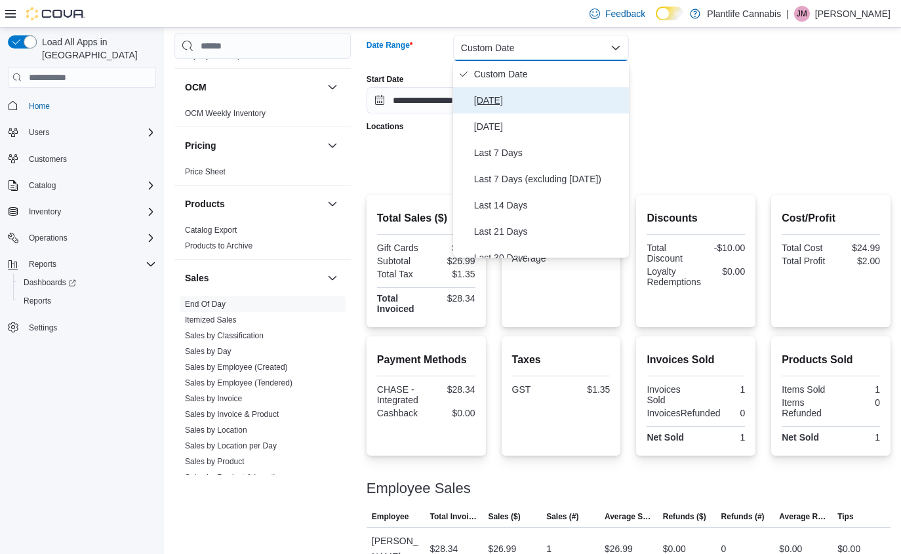
click at [486, 104] on span "Today" at bounding box center [548, 100] width 149 height 16
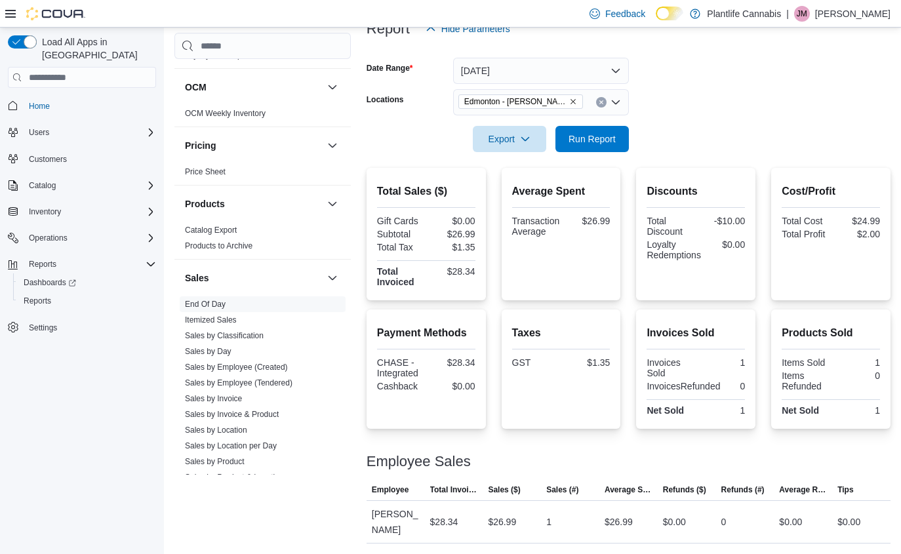
scroll to position [173, 0]
click at [625, 146] on button "Run Report" at bounding box center [591, 138] width 73 height 26
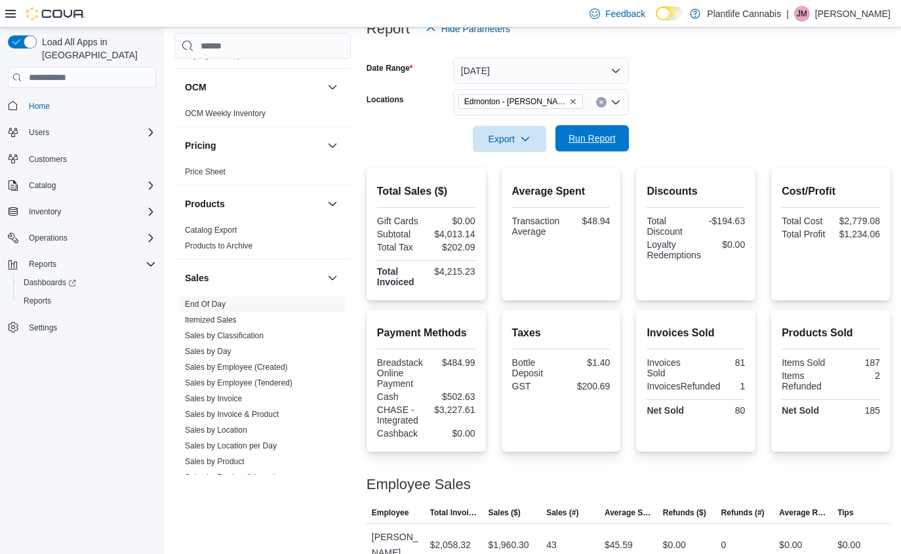
click at [588, 132] on span "Run Report" at bounding box center [591, 138] width 47 height 13
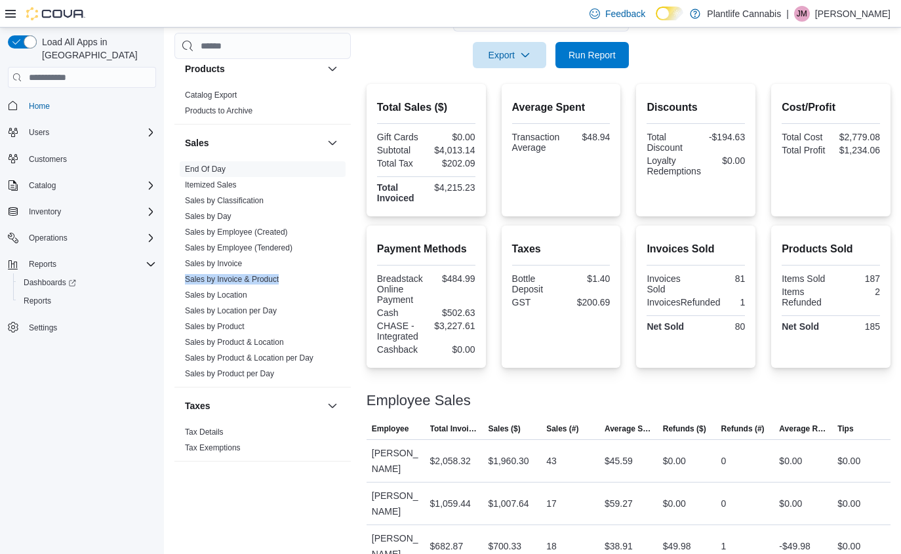
scroll to position [256, 0]
click at [593, 61] on span "Run Report" at bounding box center [591, 55] width 47 height 13
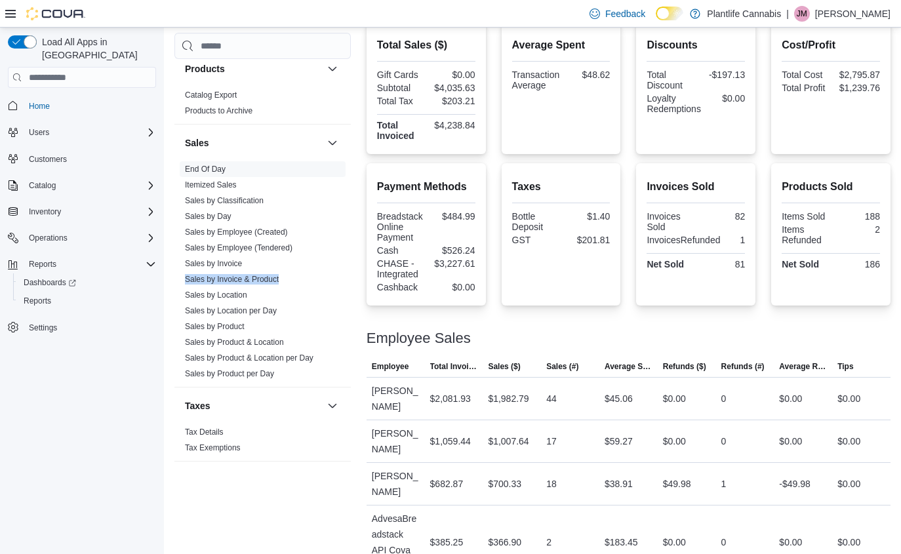
scroll to position [398, 0]
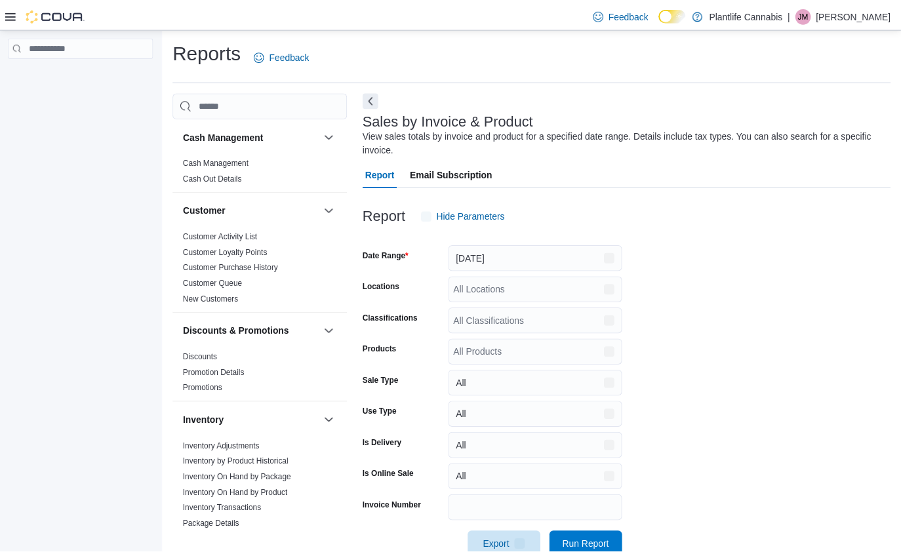
scroll to position [31, 0]
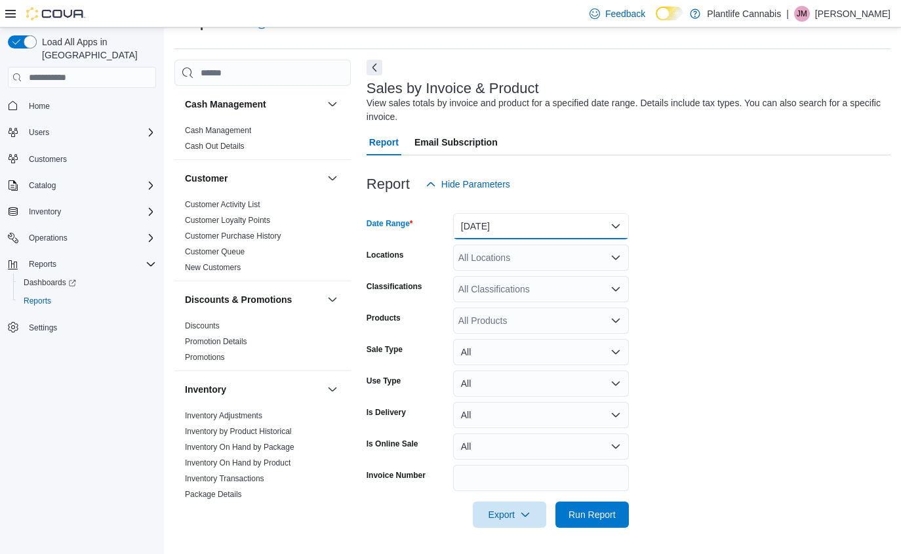
click at [528, 233] on button "Yesterday" at bounding box center [541, 226] width 176 height 26
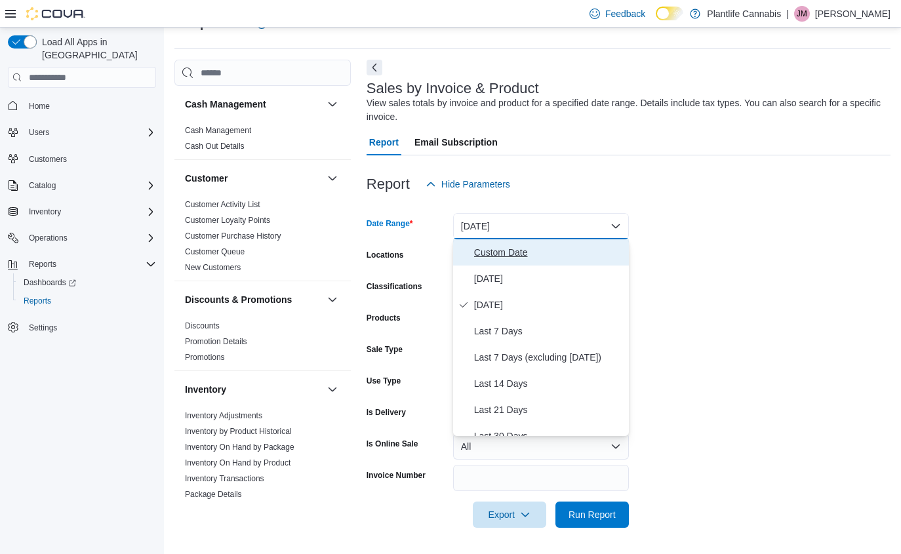
click at [486, 256] on span "Custom Date" at bounding box center [548, 253] width 149 height 16
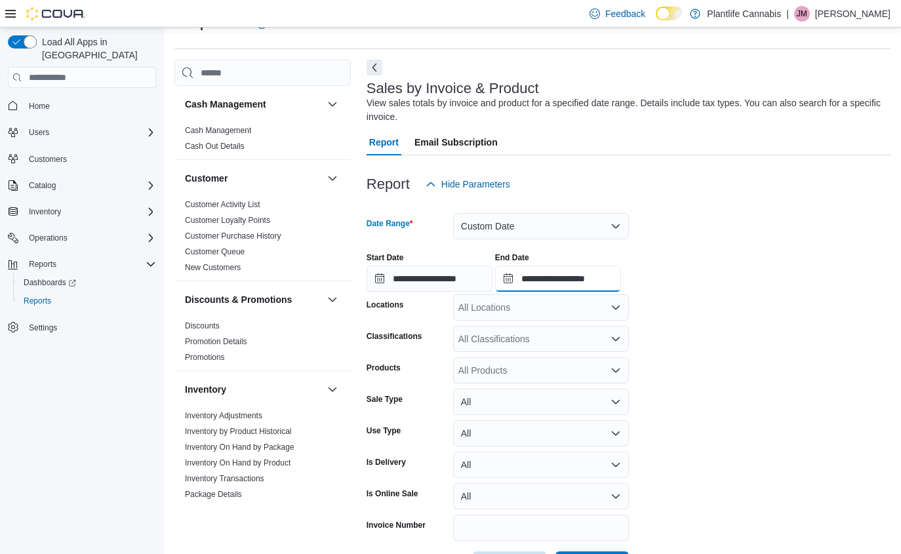
click at [591, 272] on input "**********" at bounding box center [558, 279] width 126 height 26
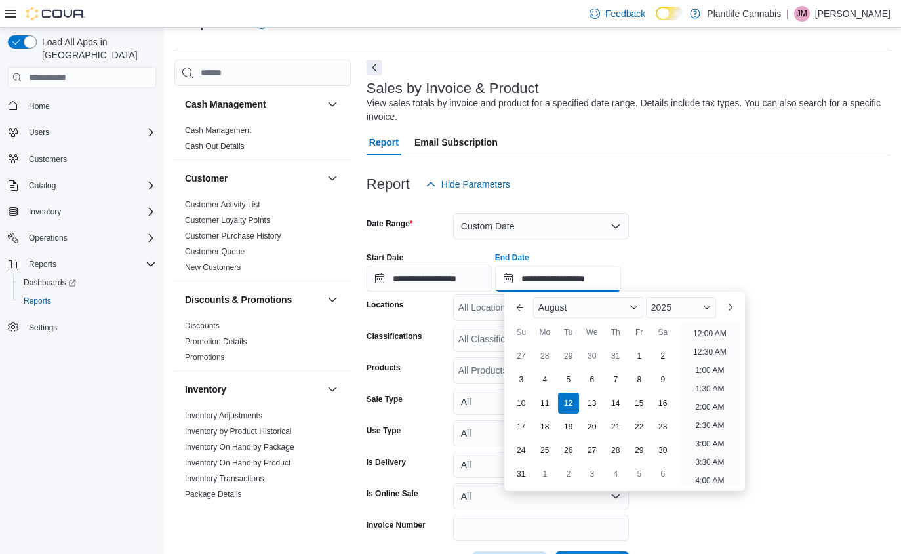
scroll to position [721, 0]
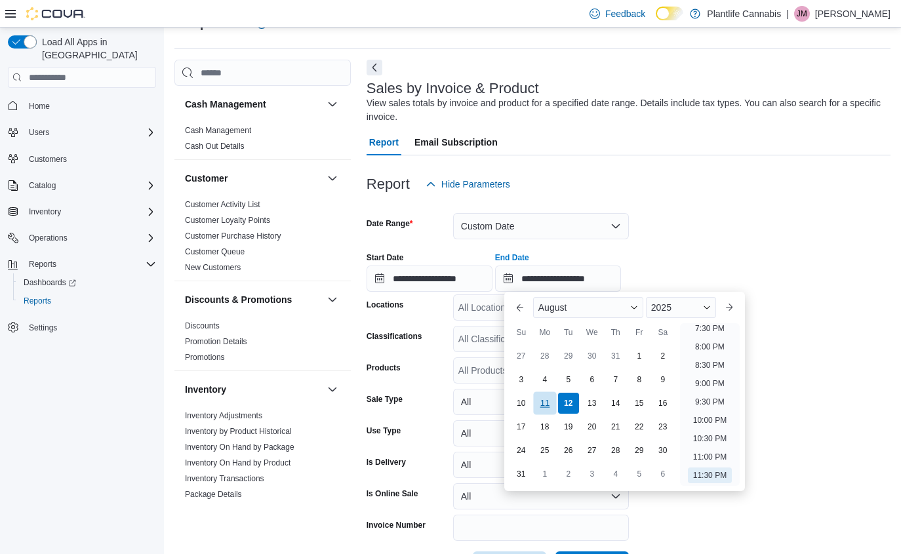
click at [551, 399] on div "11" at bounding box center [544, 403] width 23 height 23
type input "**********"
click at [448, 277] on input "**********" at bounding box center [430, 279] width 126 height 26
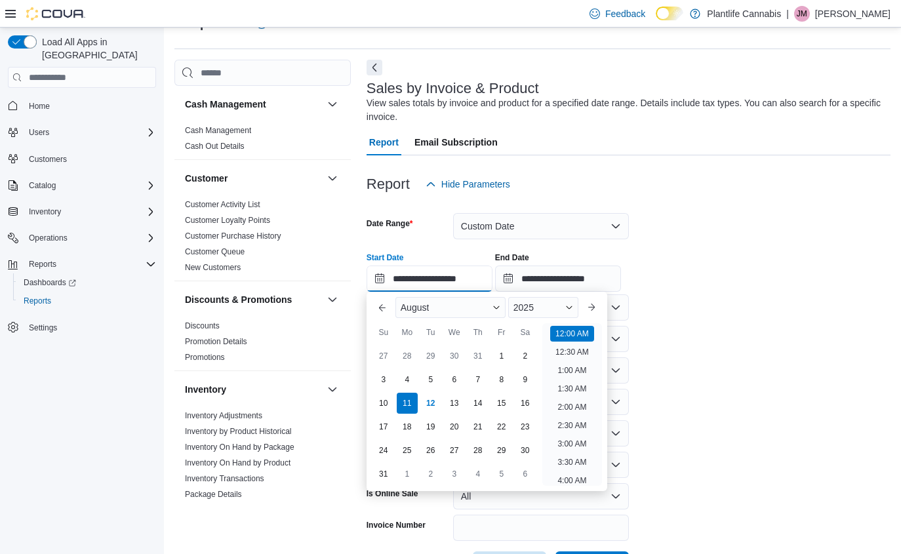
scroll to position [41, 0]
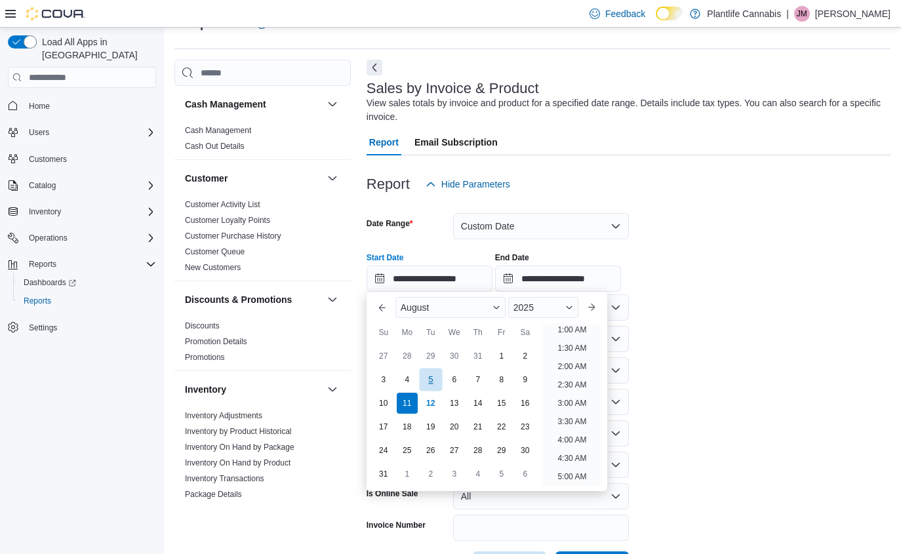
click at [436, 389] on div "5" at bounding box center [430, 379] width 23 height 23
type input "**********"
drag, startPoint x: 708, startPoint y: 355, endPoint x: 656, endPoint y: 357, distance: 51.8
click at [706, 358] on form "**********" at bounding box center [629, 387] width 524 height 380
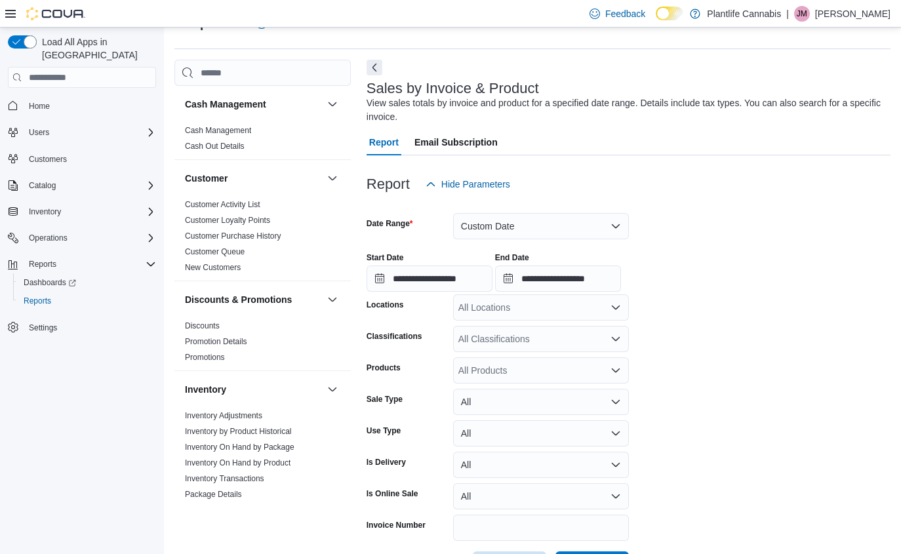
click at [509, 318] on div "All Locations" at bounding box center [541, 307] width 176 height 26
type input "****"
click at [568, 334] on span "Edmonton - Terra Losa" at bounding box center [550, 329] width 125 height 13
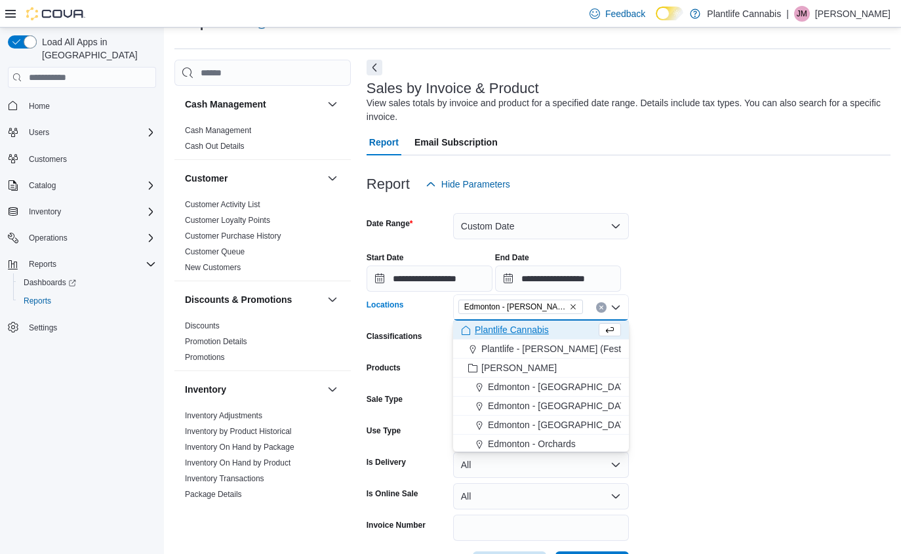
click at [732, 333] on form "**********" at bounding box center [629, 387] width 524 height 380
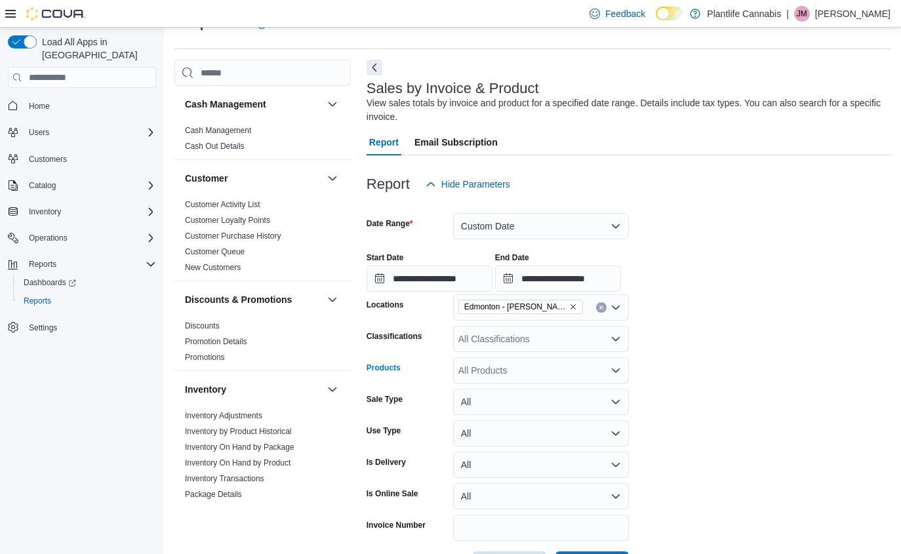
click at [562, 373] on div "All Products" at bounding box center [541, 370] width 176 height 26
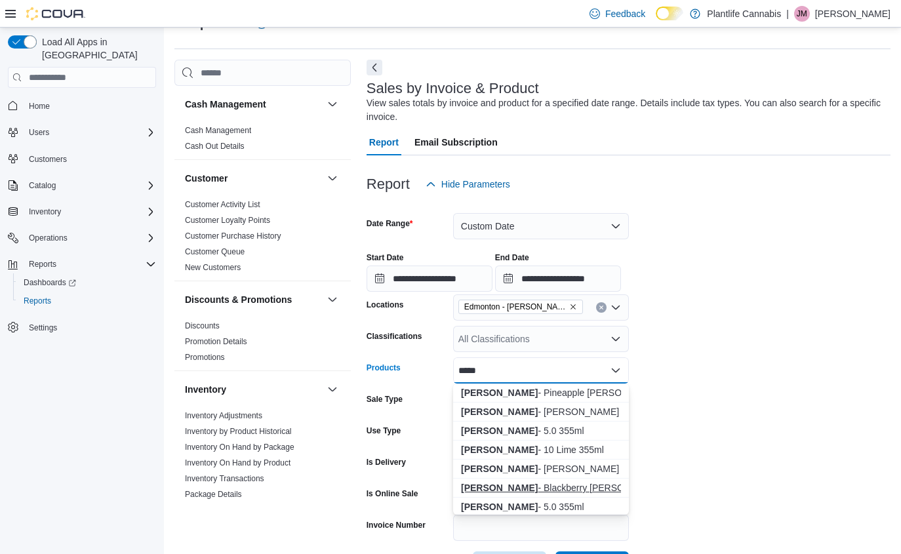
type input "*****"
click at [575, 490] on div "Mollo - Blackberry Seltzer 355ml" at bounding box center [541, 487] width 160 height 13
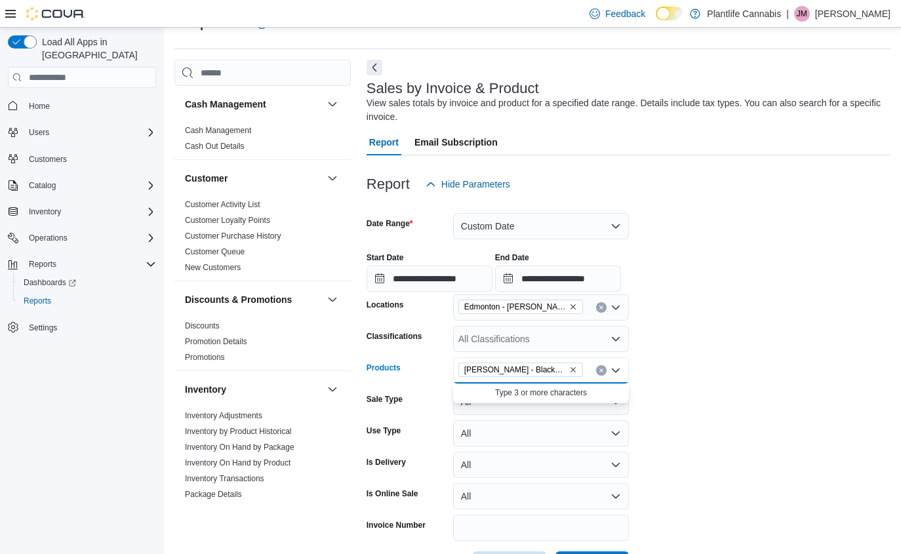
click at [794, 374] on form "**********" at bounding box center [629, 387] width 524 height 380
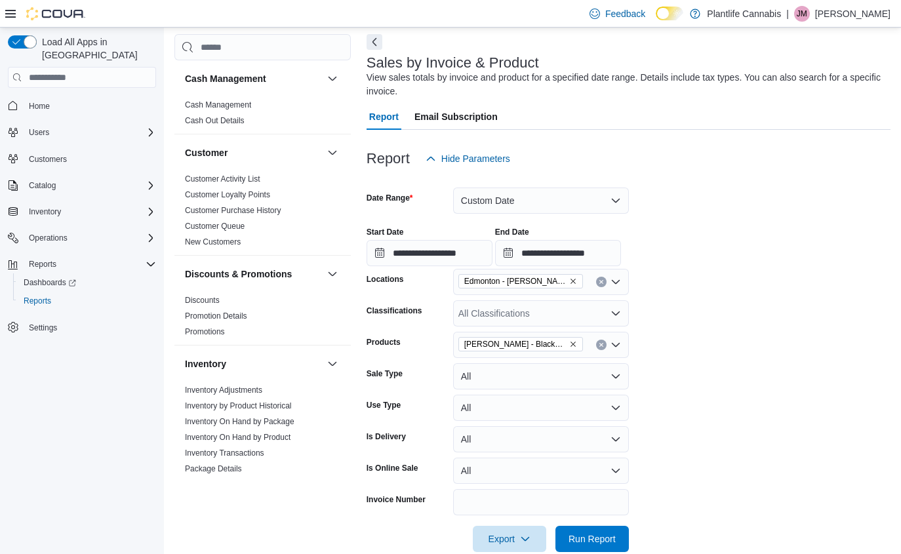
scroll to position [58, 0]
click at [608, 546] on span "Run Report" at bounding box center [592, 538] width 58 height 26
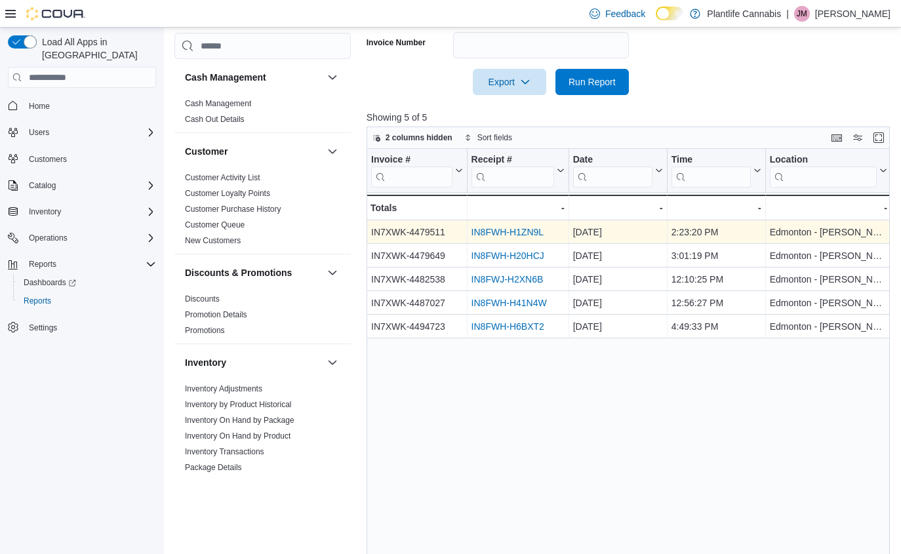
click at [527, 234] on link "IN8FWH-H1ZN9L" at bounding box center [507, 232] width 72 height 10
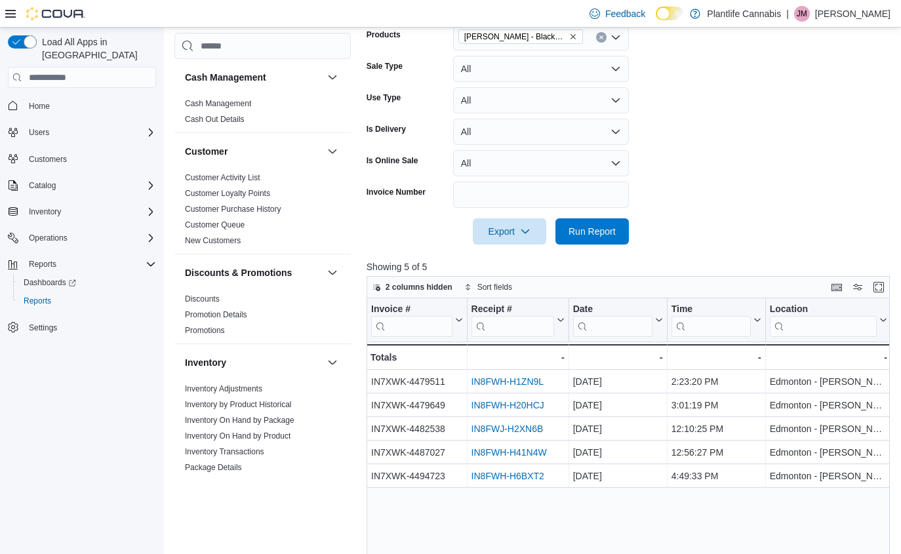
scroll to position [396, 0]
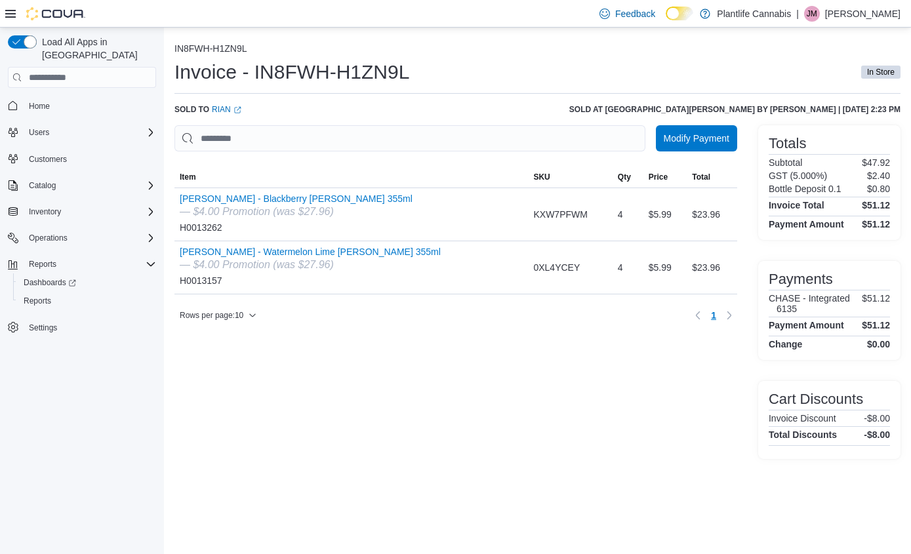
click at [268, 47] on ol "IN8FWH-H1ZN9L" at bounding box center [537, 49] width 726 height 13
drag, startPoint x: 266, startPoint y: 50, endPoint x: 174, endPoint y: 52, distance: 92.5
click at [174, 52] on ol "IN8FWH-H1ZN9L" at bounding box center [537, 49] width 726 height 13
copy button "IN8FWH-H1ZN9L"
